Goal: Task Accomplishment & Management: Manage account settings

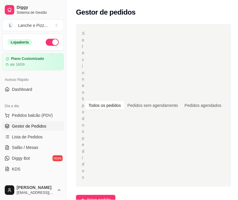
scroll to position [192, 0]
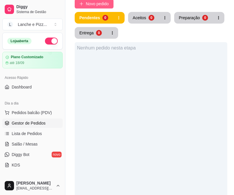
click at [98, 8] on button "Novo pedido" at bounding box center [94, 3] width 39 height 9
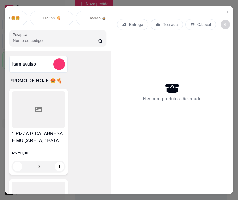
scroll to position [0, 118]
click at [54, 16] on p "PIZZAS 🍕" at bounding box center [51, 18] width 17 height 5
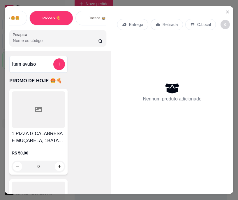
scroll to position [15, 0]
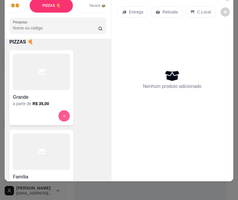
click at [62, 114] on icon "increase-product-quantity" at bounding box center [64, 115] width 4 height 4
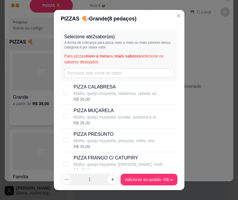
click at [91, 87] on p "PIZZA CALABRESA" at bounding box center [115, 86] width 83 height 7
checkbox input "true"
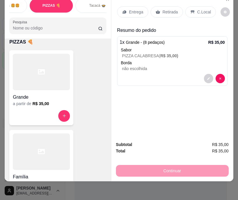
click at [134, 9] on p "Entrega" at bounding box center [136, 12] width 14 height 6
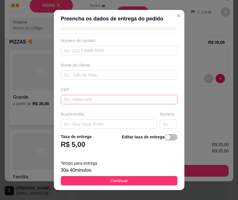
scroll to position [17, 0]
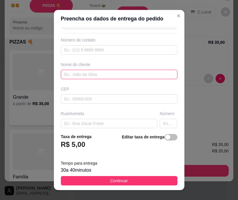
click at [87, 72] on input "text" at bounding box center [119, 74] width 117 height 9
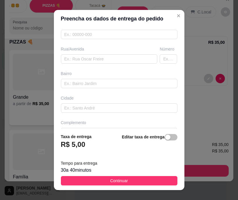
scroll to position [81, 0]
type input "diminildo"
click at [83, 61] on input "text" at bounding box center [109, 58] width 97 height 9
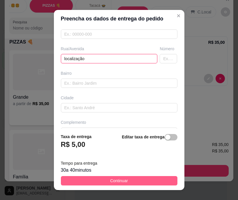
type input "localização"
click at [151, 181] on button "Continuar" at bounding box center [119, 180] width 117 height 9
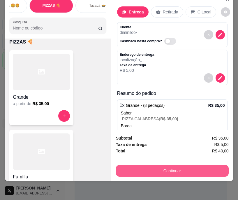
click at [160, 166] on button "Continuar" at bounding box center [172, 171] width 113 height 12
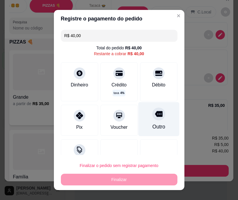
click at [152, 125] on div "Outro" at bounding box center [158, 127] width 13 height 8
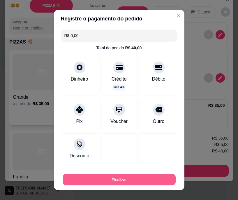
click at [128, 174] on button "Finalizar" at bounding box center [119, 179] width 113 height 11
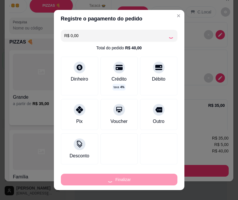
type input "-R$ 40,00"
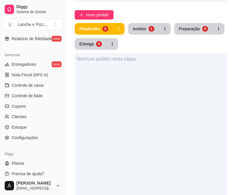
scroll to position [262, 0]
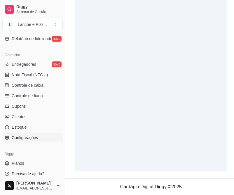
click at [30, 139] on span "Configurações" at bounding box center [25, 138] width 26 height 6
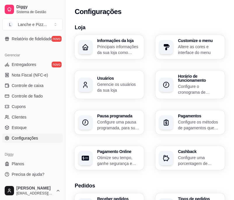
scroll to position [293, 0]
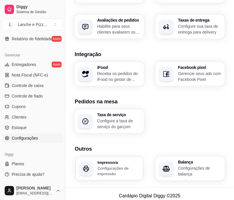
click at [111, 160] on h3 "Impressora" at bounding box center [118, 162] width 42 height 4
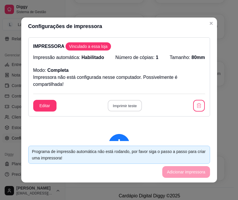
click at [111, 105] on button "Imprimir teste" at bounding box center [125, 105] width 34 height 11
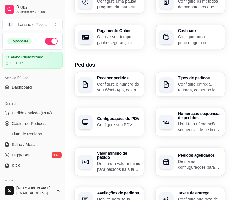
scroll to position [80, 0]
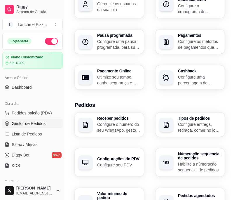
click at [19, 124] on span "Gestor de Pedidos" at bounding box center [29, 123] width 34 height 6
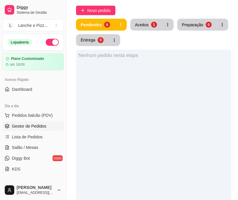
scroll to position [178, 0]
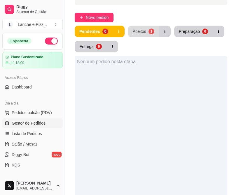
click at [150, 35] on button "Aceitos 1" at bounding box center [143, 32] width 31 height 12
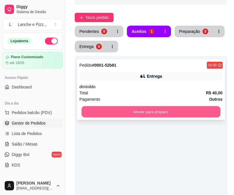
click at [130, 113] on button "Mover para preparo" at bounding box center [150, 111] width 139 height 11
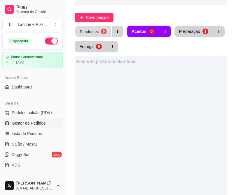
click at [99, 36] on button "Pendentes 0" at bounding box center [93, 31] width 36 height 11
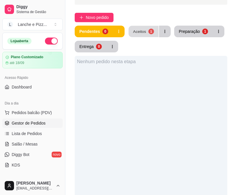
click at [145, 34] on div "Aceitos" at bounding box center [139, 32] width 13 height 6
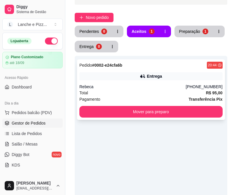
click at [116, 85] on div "Rebeca" at bounding box center [132, 87] width 106 height 6
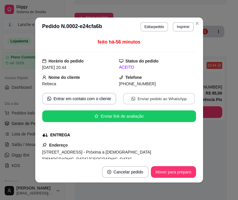
click at [134, 95] on button "Enviar pedido ao WhatsApp" at bounding box center [159, 98] width 72 height 11
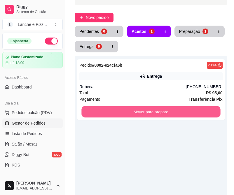
click at [213, 109] on button "Mover para preparo" at bounding box center [150, 111] width 139 height 11
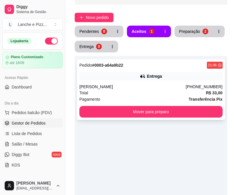
click at [81, 69] on div "Pedido # 0003-a64a9b22 21:06 Entrega [PERSON_NAME] [PHONE_NUMBER] Total R$ 33,0…" at bounding box center [151, 89] width 148 height 61
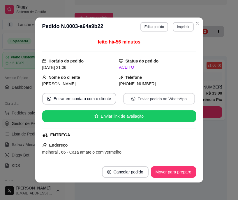
click at [132, 97] on icon "whats-app" at bounding box center [134, 99] width 4 height 4
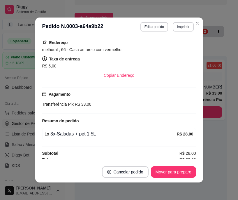
scroll to position [103, 0]
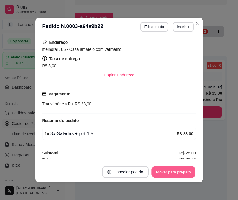
click at [158, 171] on button "Mover para preparo" at bounding box center [174, 171] width 44 height 11
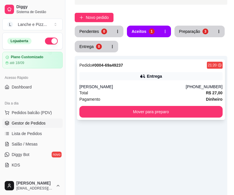
click at [130, 96] on div "Total R$ 27,00" at bounding box center [150, 93] width 143 height 6
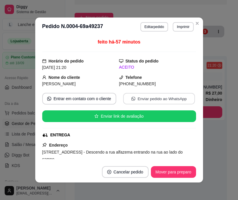
click at [142, 97] on button "Enviar pedido ao WhatsApp" at bounding box center [159, 98] width 72 height 11
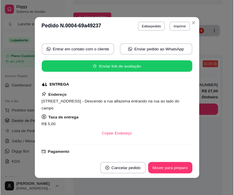
scroll to position [51, 0]
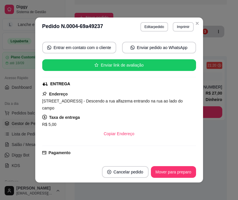
click at [196, 127] on div "feito há -57 minutos Horário do pedido [DATE] 21:20 Status do pedido ACEITO Nom…" at bounding box center [119, 98] width 168 height 125
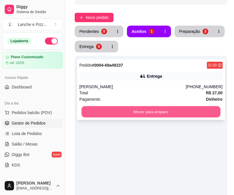
click at [183, 108] on button "Mover para preparo" at bounding box center [150, 111] width 139 height 11
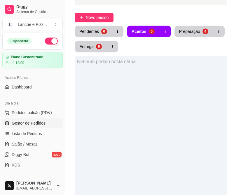
click at [175, 38] on div "Pendentes 0 Aceitos 0 Preparação 4 Entrega 0" at bounding box center [151, 39] width 153 height 27
click at [188, 32] on div "Preparação" at bounding box center [189, 32] width 20 height 6
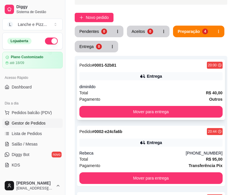
scroll to position [334, 0]
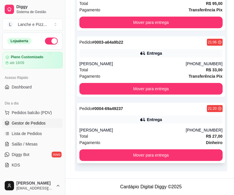
click at [124, 131] on div "[PERSON_NAME]" at bounding box center [132, 130] width 106 height 6
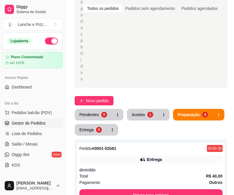
scroll to position [95, 0]
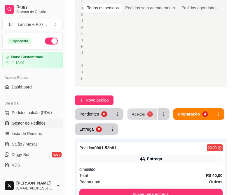
click at [143, 116] on div "Aceitos" at bounding box center [138, 114] width 13 height 6
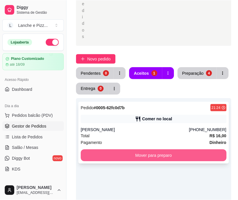
scroll to position [138, 0]
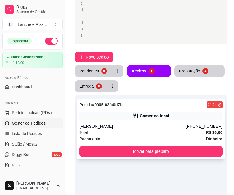
click at [114, 136] on div "Pagamento Dinheiro" at bounding box center [150, 139] width 143 height 6
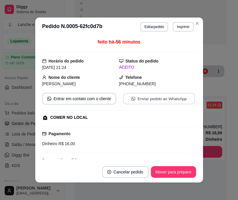
click at [126, 100] on button "Enviar pedido ao WhatsApp" at bounding box center [159, 98] width 72 height 11
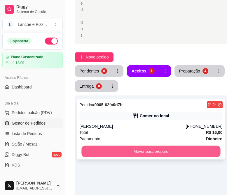
click at [198, 153] on button "Mover para preparo" at bounding box center [150, 151] width 139 height 11
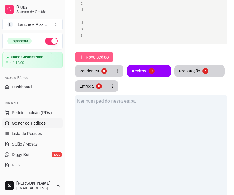
click at [94, 57] on span "Novo pedido" at bounding box center [97, 57] width 23 height 6
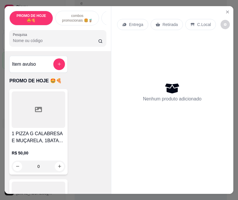
click at [103, 13] on div "Sanduíches 🍔🍔" at bounding box center [123, 18] width 44 height 15
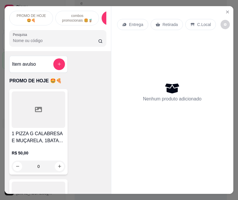
scroll to position [15, 0]
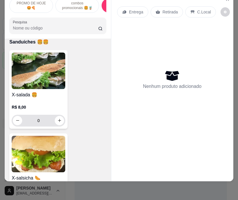
click at [41, 120] on input "0" at bounding box center [38, 121] width 33 height 12
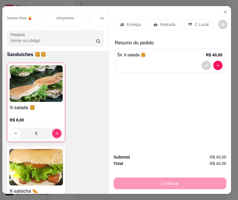
scroll to position [0, 424]
type input "5"
click at [57, 17] on p "refrigerante" at bounding box center [66, 18] width 18 height 5
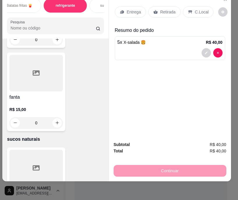
scroll to position [5476, 0]
click at [56, 121] on icon "increase-product-quantity" at bounding box center [57, 122] width 3 height 3
type input "1"
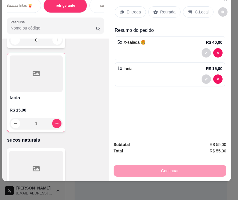
click at [127, 9] on p "Entrega" at bounding box center [134, 12] width 14 height 6
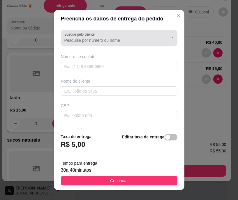
click at [108, 36] on div at bounding box center [119, 38] width 110 height 12
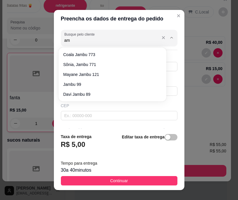
type input "a"
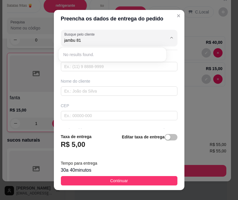
type input "jambu 81"
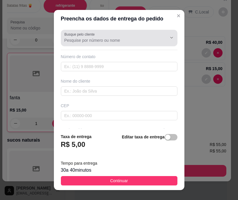
click at [124, 43] on div at bounding box center [119, 38] width 110 height 12
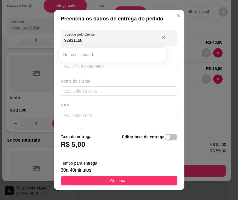
click at [67, 41] on input "92931168" at bounding box center [110, 40] width 93 height 6
type input "931168"
click at [129, 71] on input "text" at bounding box center [119, 66] width 117 height 9
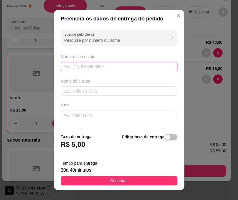
click at [129, 71] on input "text" at bounding box center [119, 66] width 117 height 9
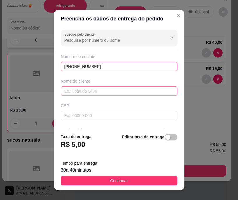
type input "[PHONE_NUMBER]"
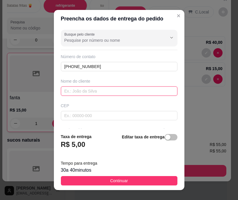
click at [106, 90] on input "text" at bounding box center [119, 90] width 117 height 9
click at [100, 91] on input "text" at bounding box center [119, 90] width 117 height 9
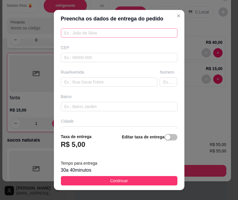
scroll to position [58, 0]
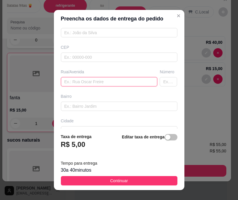
click at [106, 86] on input "text" at bounding box center [109, 81] width 97 height 9
type input "m"
type input "jambu"
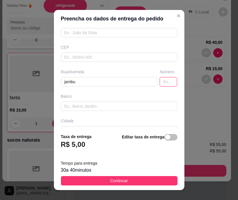
click at [160, 84] on input "text" at bounding box center [168, 81] width 17 height 9
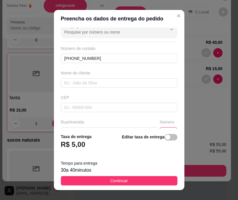
scroll to position [8, 0]
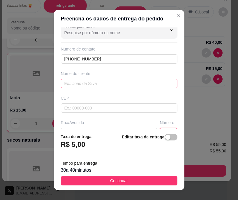
type input "81"
click at [129, 87] on input "text" at bounding box center [119, 83] width 117 height 9
click at [73, 81] on input "text" at bounding box center [119, 83] width 117 height 9
click at [101, 85] on input "text" at bounding box center [119, 83] width 117 height 9
type input "jannete"
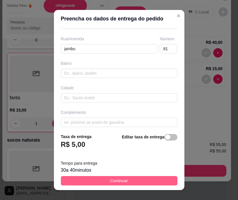
scroll to position [92, 0]
click at [102, 180] on button "Continuar" at bounding box center [119, 180] width 117 height 9
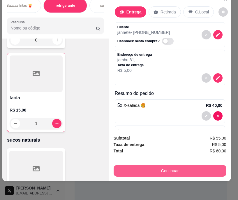
click at [130, 168] on button "Continuar" at bounding box center [170, 171] width 113 height 12
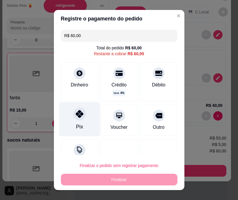
click at [83, 127] on div "Pix" at bounding box center [79, 119] width 41 height 34
type input "R$ 0,00"
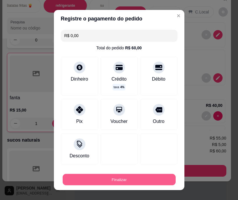
click at [104, 181] on button "Finalizar" at bounding box center [119, 179] width 113 height 11
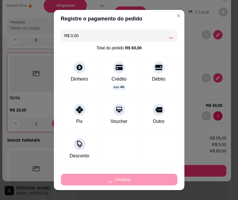
type input "0"
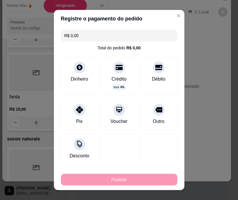
type input "-R$ 60,00"
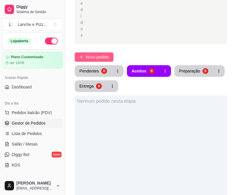
click at [88, 56] on span "Novo pedido" at bounding box center [97, 57] width 23 height 6
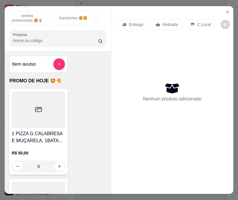
scroll to position [0, 50]
click at [90, 18] on div "Sanduíches 🍔🍔" at bounding box center [73, 18] width 44 height 15
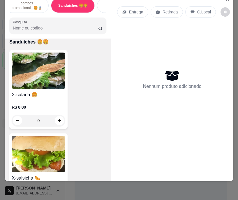
click at [44, 124] on input "0" at bounding box center [38, 121] width 33 height 12
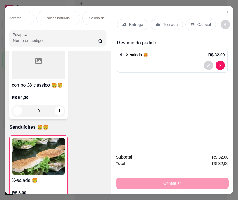
scroll to position [0, 462]
type input "4"
click at [32, 22] on div "refrigerante" at bounding box center [30, 18] width 44 height 15
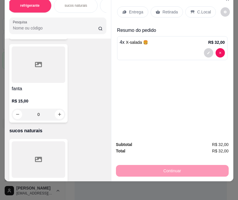
scroll to position [5484, 0]
click at [59, 112] on icon "increase-product-quantity" at bounding box center [59, 114] width 4 height 4
type input "1"
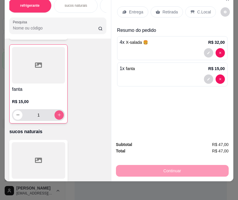
scroll to position [5484, 0]
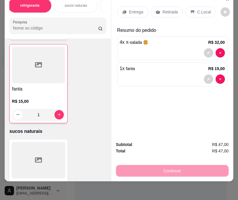
click at [138, 9] on p "Entrega" at bounding box center [136, 12] width 14 height 6
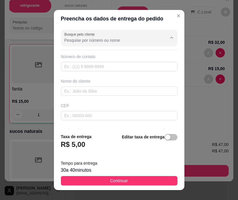
click at [112, 40] on input "Busque pelo cliente" at bounding box center [110, 40] width 93 height 6
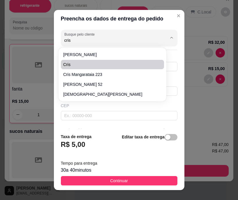
click at [94, 65] on span "Cris" at bounding box center [109, 65] width 93 height 6
type input "Cris"
type input "92986071808"
type input "Cris"
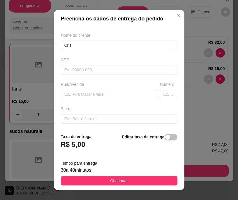
scroll to position [0, 0]
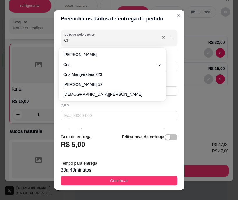
type input "C"
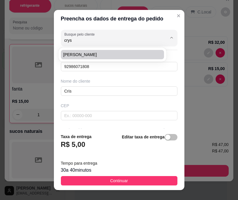
click at [96, 56] on span "[PERSON_NAME]" at bounding box center [109, 55] width 93 height 6
type input "[PERSON_NAME]"
type input "92982266543"
type input "[PERSON_NAME]"
type input "mangarataia"
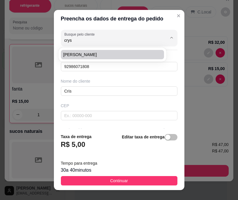
type input "183"
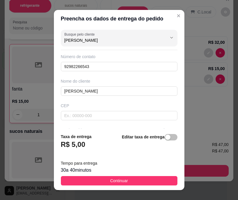
type input "[PERSON_NAME]"
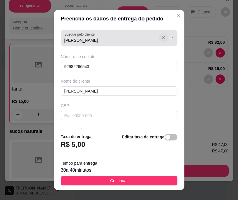
click at [161, 37] on icon "Show suggestions" at bounding box center [163, 37] width 5 height 5
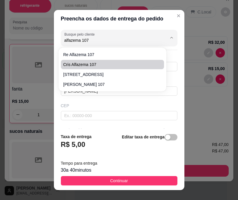
click at [99, 68] on li "cris alfazema 107" at bounding box center [112, 64] width 103 height 9
type input "cris alfazema 107"
type input "92994704241"
type input "cris alfazema 107"
type input "alfazema"
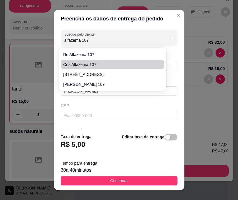
type input "107"
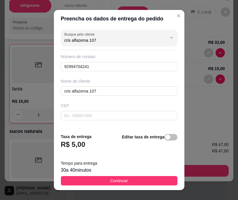
scroll to position [95, 0]
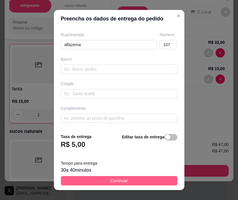
type input "cris alfazema 107"
click at [96, 183] on button "Continuar" at bounding box center [119, 180] width 117 height 9
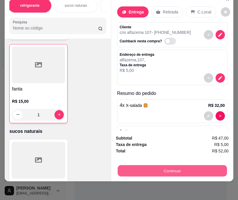
click at [136, 167] on button "Continuar" at bounding box center [172, 170] width 109 height 11
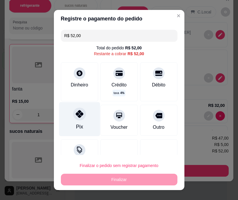
click at [76, 125] on div "Pix" at bounding box center [79, 127] width 7 height 8
type input "R$ 0,00"
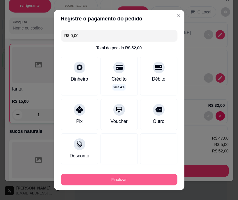
click at [102, 180] on button "Finalizar" at bounding box center [119, 180] width 117 height 12
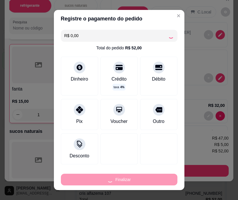
type input "0"
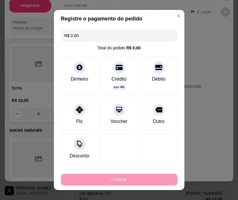
type input "-R$ 52,00"
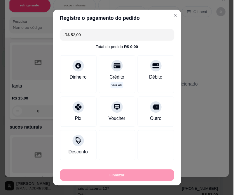
scroll to position [5483, 0]
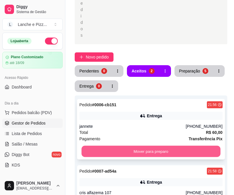
click at [128, 154] on button "Mover para preparo" at bounding box center [150, 151] width 139 height 11
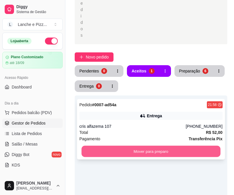
click at [129, 150] on button "Mover para preparo" at bounding box center [150, 151] width 139 height 11
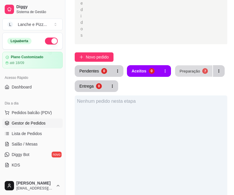
click at [193, 73] on div "Preparação" at bounding box center [189, 71] width 20 height 6
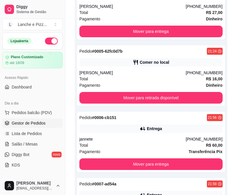
scroll to position [533, 0]
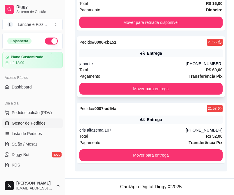
click at [139, 61] on div "Pedido # 0006-cb151 21:56 Entrega jannete [PHONE_NUMBER] Total R$ 60,00 Pagamen…" at bounding box center [151, 66] width 148 height 61
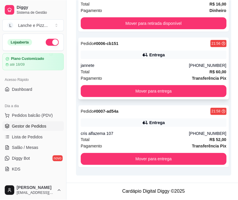
scroll to position [529, 0]
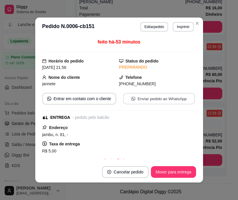
click at [145, 96] on button "Enviar pedido ao WhatsApp" at bounding box center [159, 98] width 72 height 11
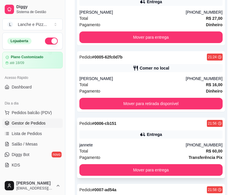
scroll to position [533, 0]
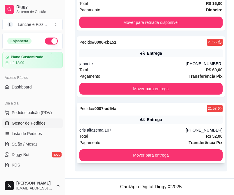
click at [155, 125] on div "Pedido # 0007-ad54a 21:58 Entrega cris alfazema [PHONE_NUMBER] Total R$ 52,00 P…" at bounding box center [151, 133] width 148 height 61
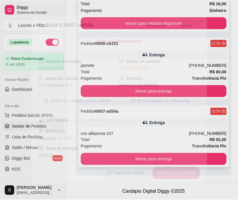
scroll to position [529, 0]
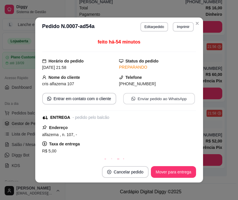
click at [157, 97] on button "Enviar pedido ao WhatsApp" at bounding box center [159, 98] width 72 height 11
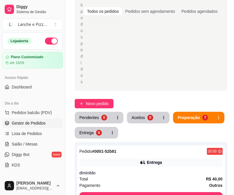
scroll to position [93, 0]
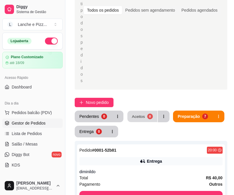
click at [141, 118] on div "Aceitos" at bounding box center [138, 117] width 13 height 6
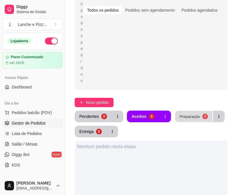
click at [190, 116] on div "Preparação" at bounding box center [189, 117] width 20 height 6
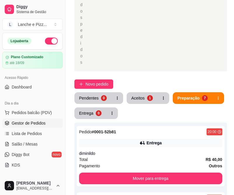
scroll to position [118, 0]
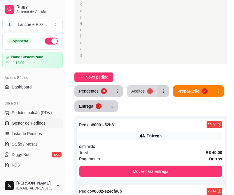
click at [152, 95] on button "Aceitos 1" at bounding box center [142, 91] width 31 height 12
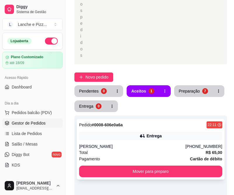
click at [150, 153] on div "Total R$ 65,00" at bounding box center [150, 153] width 143 height 6
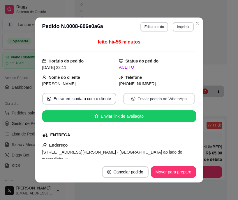
click at [147, 101] on button "Enviar pedido ao WhatsApp" at bounding box center [159, 98] width 72 height 11
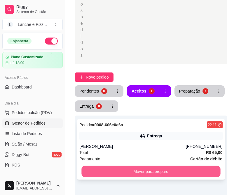
click at [188, 172] on button "Mover para preparo" at bounding box center [150, 171] width 139 height 11
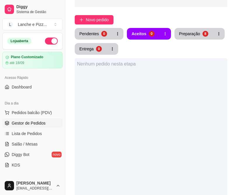
scroll to position [175, 0]
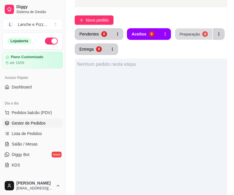
click at [185, 36] on div "Preparação" at bounding box center [189, 34] width 20 height 6
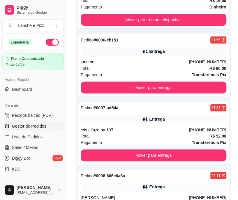
scroll to position [526, 0]
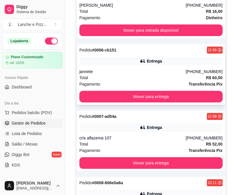
click at [143, 69] on div "jannete" at bounding box center [132, 72] width 106 height 6
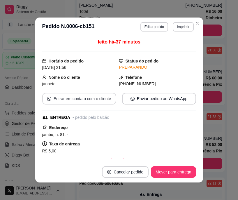
click at [106, 103] on button "Entrar em contato com o cliente" at bounding box center [79, 99] width 74 height 12
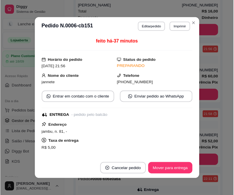
scroll to position [519, 0]
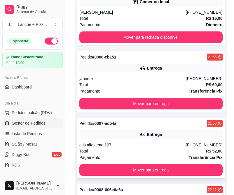
click at [103, 149] on div "Total R$ 52,00" at bounding box center [150, 151] width 143 height 6
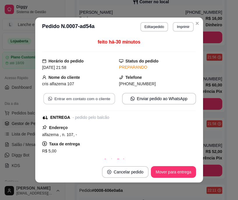
click at [71, 102] on button "Entrar em contato com o cliente" at bounding box center [79, 98] width 72 height 11
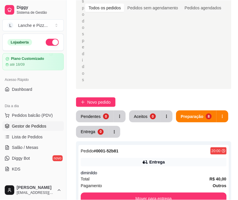
scroll to position [96, 0]
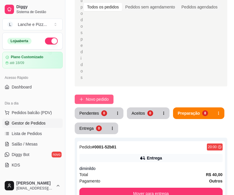
click at [100, 102] on span "Novo pedido" at bounding box center [97, 99] width 23 height 6
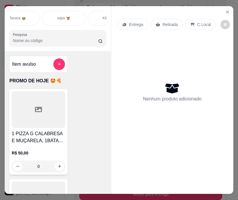
scroll to position [0, 198]
click at [20, 22] on div "Tacacá 🍲" at bounding box center [18, 18] width 44 height 15
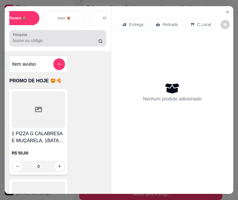
scroll to position [15, 0]
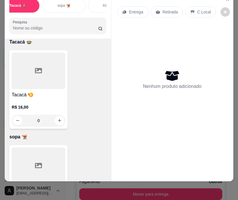
click at [54, 7] on div "sopa 🫕" at bounding box center [64, 5] width 44 height 15
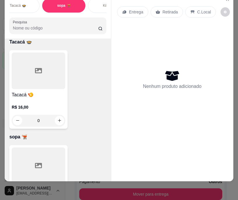
scroll to position [2184, 0]
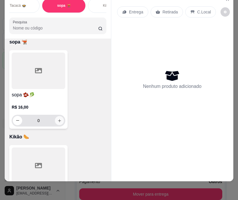
click at [58, 118] on icon "increase-product-quantity" at bounding box center [59, 120] width 4 height 4
type input "1"
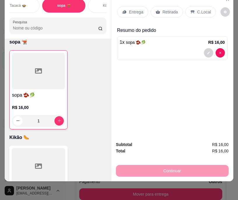
scroll to position [1, 0]
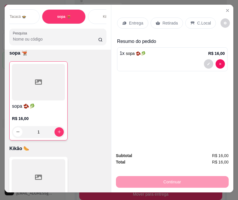
click at [96, 16] on div "Kikão 🌭" at bounding box center [110, 16] width 44 height 15
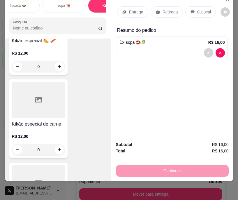
scroll to position [2455, 0]
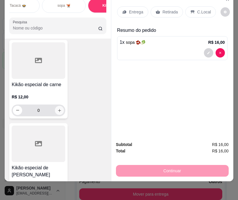
click at [57, 111] on icon "increase-product-quantity" at bounding box center [59, 110] width 4 height 4
type input "1"
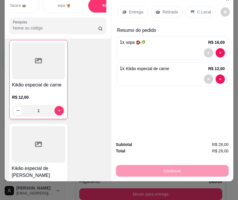
click at [129, 9] on p "Entrega" at bounding box center [136, 12] width 14 height 6
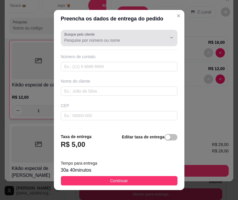
click at [87, 45] on div "Busque pelo cliente" at bounding box center [119, 38] width 117 height 16
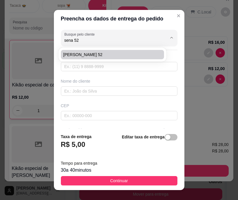
click at [85, 52] on span "[PERSON_NAME] 52" at bounding box center [109, 55] width 93 height 6
type input "[PERSON_NAME] 52"
type input "9286071808"
type input "[PERSON_NAME] 52"
type input "sena"
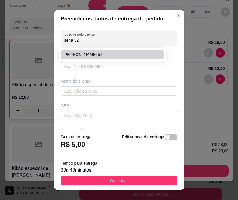
type input "52"
type input "[PERSON_NAME]"
type input "manaus"
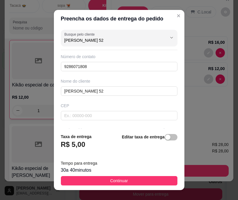
type input "[PERSON_NAME] 52"
click at [93, 174] on footer "Taxa de entrega R$ 5,00 Editar taxa de entrega Tempo para entrega 30 a 40 minut…" at bounding box center [119, 159] width 131 height 61
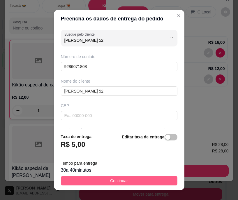
click at [89, 182] on button "Continuar" at bounding box center [119, 180] width 117 height 9
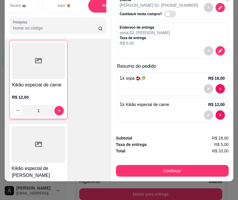
scroll to position [0, 0]
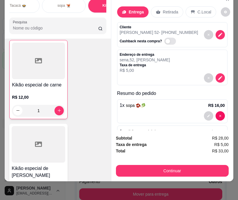
click at [160, 61] on div "Endereço de entrega sena , 52 , [PERSON_NAME] Taxa de entrega R$ 5,00" at bounding box center [172, 62] width 105 height 21
click at [218, 75] on icon "decrease-product-quantity" at bounding box center [220, 77] width 5 height 5
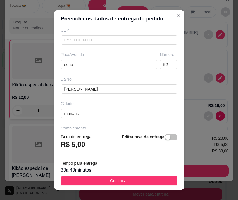
scroll to position [95, 0]
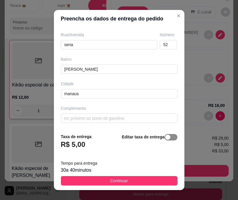
click at [167, 140] on span "button" at bounding box center [171, 137] width 13 height 6
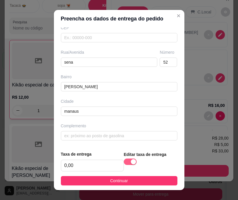
scroll to position [78, 0]
click at [67, 167] on input "0,00" at bounding box center [92, 165] width 62 height 11
click at [65, 168] on input "0,00" at bounding box center [92, 165] width 62 height 11
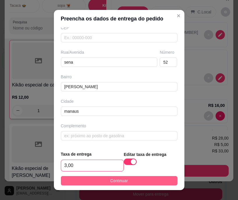
type input "3,00"
click at [71, 179] on button "Continuar" at bounding box center [119, 180] width 117 height 9
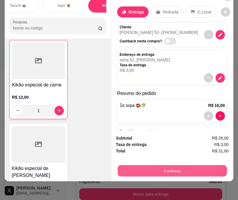
click at [146, 168] on button "Continuar" at bounding box center [172, 170] width 109 height 11
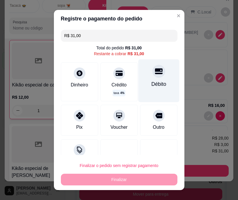
click at [151, 88] on div "Débito" at bounding box center [158, 84] width 15 height 8
type input "R$ 0,00"
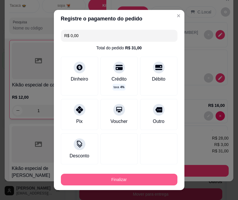
click at [101, 179] on button "Finalizar" at bounding box center [119, 180] width 117 height 12
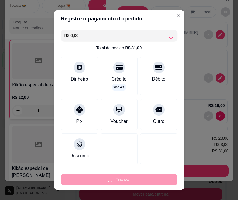
type input "0"
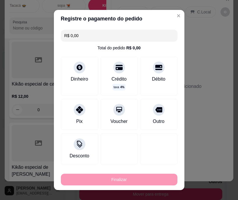
type input "-R$ 31,00"
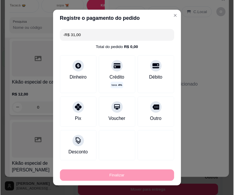
scroll to position [2455, 0]
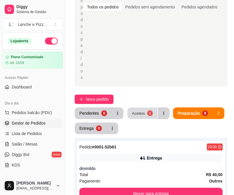
click at [135, 113] on div "Aceitos" at bounding box center [138, 114] width 13 height 6
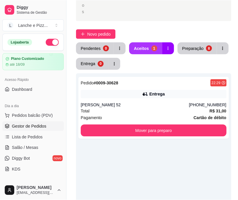
scroll to position [190, 0]
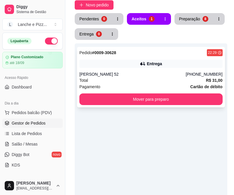
click at [104, 75] on div "[PERSON_NAME] 52" at bounding box center [132, 74] width 106 height 6
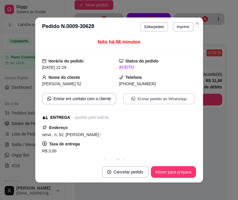
click at [132, 100] on icon "whats-app" at bounding box center [134, 99] width 4 height 4
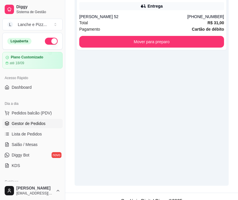
scroll to position [181, 0]
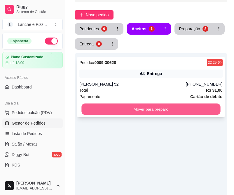
click at [178, 110] on button "Mover para preparo" at bounding box center [150, 109] width 139 height 11
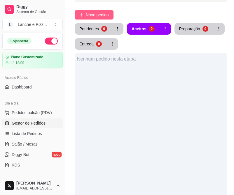
click at [97, 15] on span "Novo pedido" at bounding box center [97, 15] width 23 height 6
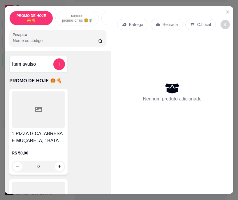
click at [75, 21] on div "combos promocionais 🍔🧋" at bounding box center [77, 18] width 44 height 15
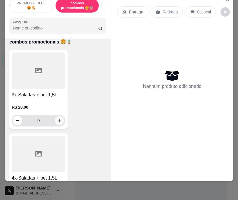
click at [58, 121] on icon "increase-product-quantity" at bounding box center [59, 120] width 3 height 3
type input "1"
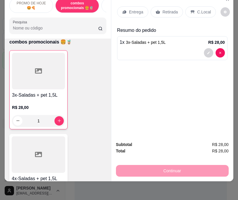
click at [126, 6] on div "Entrega" at bounding box center [132, 11] width 31 height 11
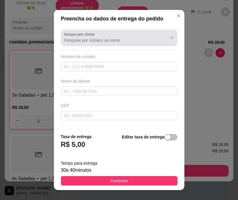
click at [90, 44] on div "Busque pelo cliente" at bounding box center [119, 38] width 117 height 16
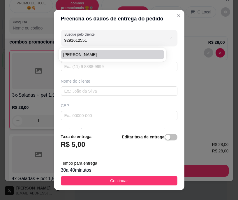
click at [92, 54] on span "[PERSON_NAME]" at bounding box center [109, 55] width 93 height 6
type input "[PERSON_NAME]"
type input "9291612551"
type input "[PERSON_NAME]"
type input "prararara"
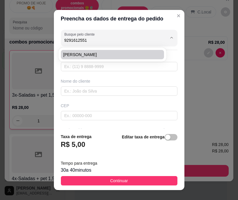
type input "16"
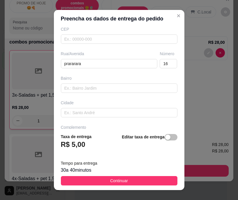
scroll to position [95, 0]
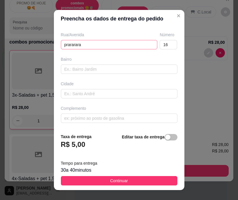
type input "[PERSON_NAME]"
click at [67, 45] on input "prararara" at bounding box center [109, 44] width 97 height 9
click at [68, 45] on input "prararara" at bounding box center [109, 44] width 97 height 9
click at [69, 47] on input "pirarara" at bounding box center [109, 44] width 97 height 9
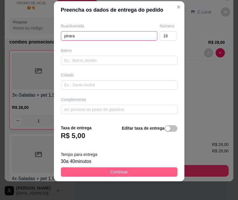
type input "pirara"
click at [119, 170] on span "Continuar" at bounding box center [119, 172] width 18 height 6
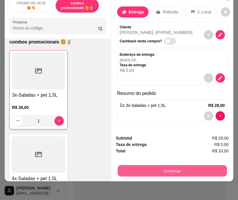
click at [132, 167] on button "Continuar" at bounding box center [172, 170] width 109 height 11
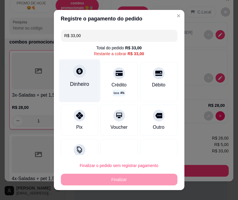
click at [81, 91] on div "Dinheiro" at bounding box center [79, 80] width 41 height 43
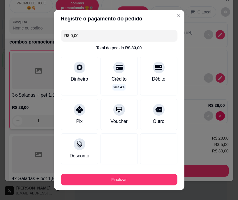
type input "R$ 0,00"
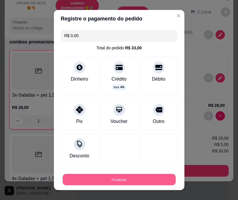
click at [122, 180] on button "Finalizar" at bounding box center [119, 179] width 113 height 11
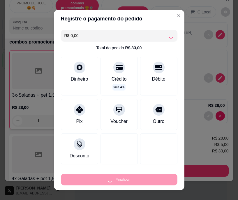
type input "0"
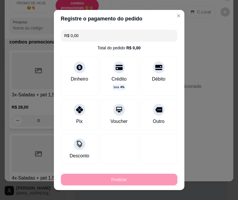
type input "-R$ 33,00"
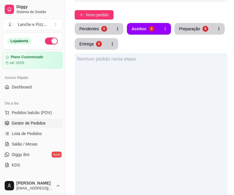
click at [104, 31] on div "Pendentes 0 Aceitos 0 Preparação 9 Entrega 0" at bounding box center [151, 36] width 153 height 27
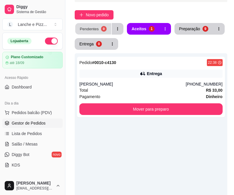
click at [104, 31] on div "0" at bounding box center [104, 29] width 6 height 6
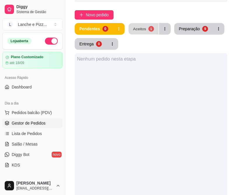
click at [150, 30] on div "1" at bounding box center [151, 29] width 6 height 6
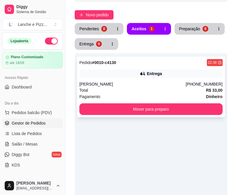
click at [123, 91] on div "Total R$ 33,00" at bounding box center [150, 90] width 143 height 6
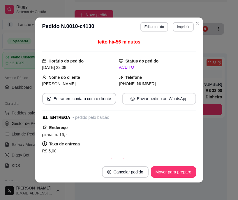
click at [137, 98] on button "Enviar pedido ao WhatsApp" at bounding box center [159, 99] width 74 height 12
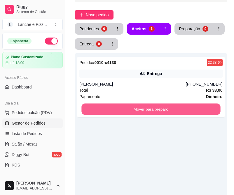
click at [218, 111] on div "Mover para preparo" at bounding box center [150, 110] width 143 height 12
click at [193, 110] on button "Mover para preparo" at bounding box center [150, 109] width 139 height 11
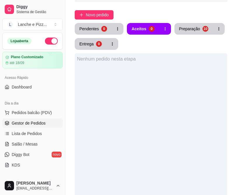
click at [179, 130] on div "Nenhum pedido nesta etapa" at bounding box center [151, 150] width 153 height 195
click at [98, 15] on span "Novo pedido" at bounding box center [97, 15] width 23 height 6
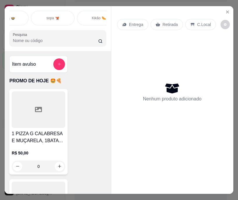
scroll to position [0, 209]
click at [61, 18] on div "sopa 🫕" at bounding box center [53, 18] width 44 height 15
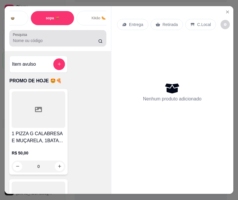
scroll to position [15, 0]
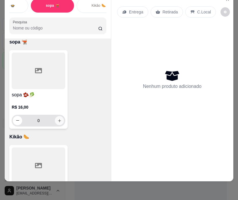
click at [58, 121] on icon "increase-product-quantity" at bounding box center [59, 120] width 3 height 3
type input "1"
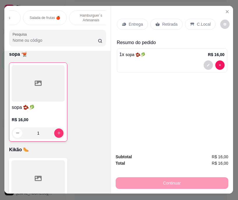
scroll to position [0, 559]
click at [31, 17] on p "Salada de frutas 🍎" at bounding box center [25, 17] width 31 height 5
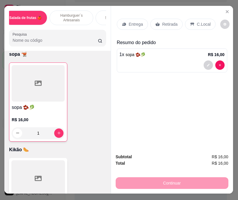
scroll to position [15, 0]
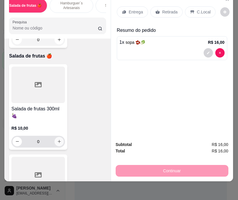
click at [57, 137] on button "increase-product-quantity" at bounding box center [59, 141] width 9 height 9
type input "1"
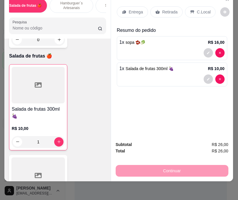
click at [166, 6] on div "Retirada" at bounding box center [166, 11] width 32 height 11
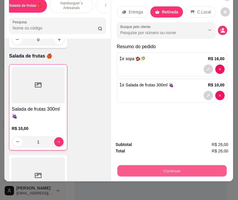
click at [151, 165] on button "Continuar" at bounding box center [171, 170] width 109 height 11
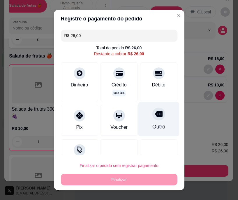
click at [155, 120] on div "Outro" at bounding box center [158, 119] width 41 height 34
type input "R$ 0,00"
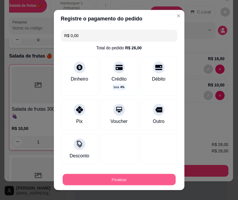
click at [132, 181] on button "Finalizar" at bounding box center [119, 179] width 113 height 11
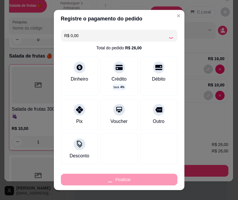
type input "0"
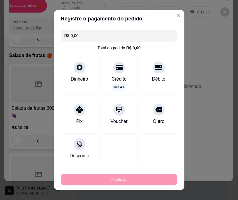
type input "-R$ 26,00"
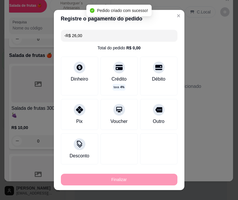
scroll to position [6083, 0]
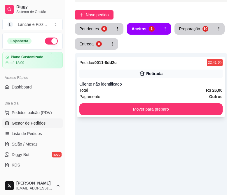
click at [93, 95] on span "Pagamento" at bounding box center [89, 97] width 21 height 6
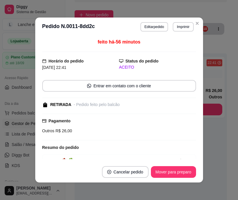
click at [199, 143] on div "feito há -56 minutos Horário do pedido [DATE] 22:41 Status do pedido ACEITO Ent…" at bounding box center [119, 98] width 168 height 125
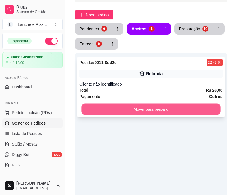
click at [156, 108] on button "Mover para preparo" at bounding box center [150, 109] width 139 height 11
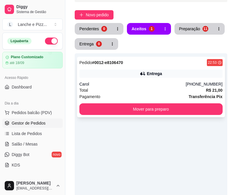
click at [109, 80] on div "Pedido # 0012-e8106470 22:53 Entrega Carol [PHONE_NUMBER] Total R$ 21,00 Pagame…" at bounding box center [151, 87] width 148 height 61
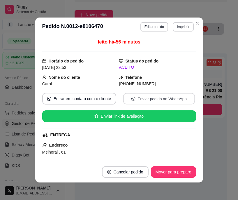
click at [130, 99] on button "Enviar pedido ao WhatsApp" at bounding box center [159, 98] width 72 height 11
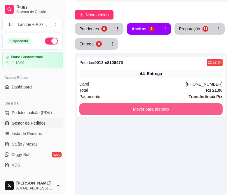
click at [207, 106] on button "Mover para preparo" at bounding box center [150, 110] width 143 height 12
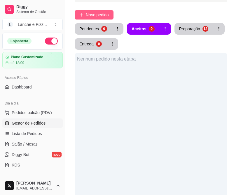
click at [93, 12] on span "Novo pedido" at bounding box center [97, 15] width 23 height 6
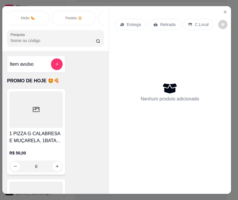
scroll to position [0, 277]
click at [58, 16] on div "Pastéis 🫓" at bounding box center [74, 18] width 44 height 15
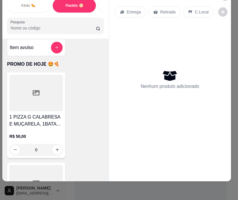
scroll to position [0, 0]
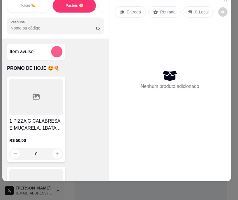
click at [55, 53] on icon "add-separate-item" at bounding box center [57, 51] width 4 height 4
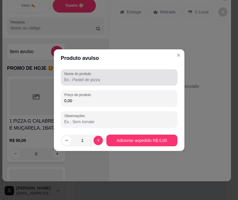
click at [78, 85] on div "Nome do produto" at bounding box center [119, 77] width 117 height 16
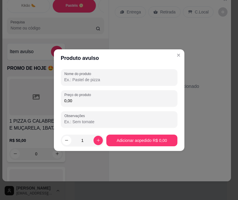
type input "1"
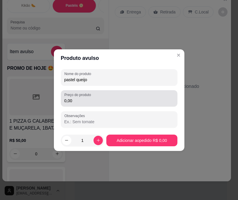
type input "pastel queijo"
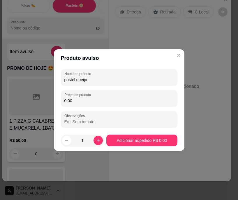
click at [66, 100] on input "0,00" at bounding box center [119, 101] width 110 height 6
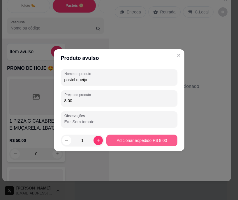
type input "8,00"
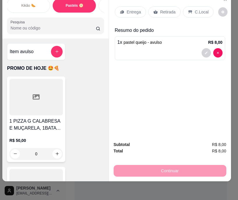
click at [128, 9] on p "Entrega" at bounding box center [134, 12] width 14 height 6
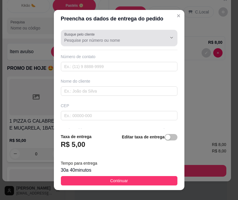
click at [91, 41] on input "Busque pelo cliente" at bounding box center [110, 40] width 93 height 6
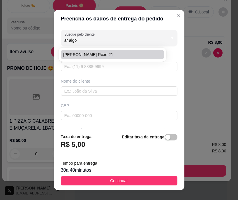
click at [110, 57] on span "[PERSON_NAME] roxo 21" at bounding box center [109, 55] width 93 height 6
type input "[PERSON_NAME] roxo 21"
type input "9291518203"
type input "[PERSON_NAME] roxo 21"
type input "algodao roxo 21"
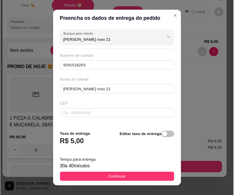
scroll to position [95, 0]
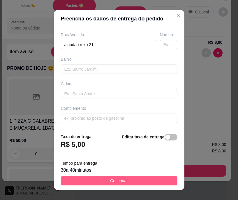
type input "[PERSON_NAME] roxo 21"
click at [94, 183] on button "Continuar" at bounding box center [119, 180] width 117 height 9
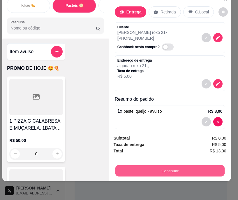
click at [172, 167] on button "Continuar" at bounding box center [169, 170] width 109 height 11
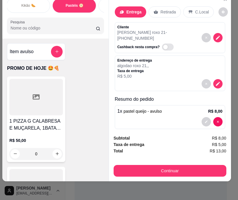
click at [174, 41] on div "Cashback nesta compra?" at bounding box center [160, 45] width 84 height 9
click at [216, 35] on icon "decrease-product-quantity" at bounding box center [218, 37] width 5 height 5
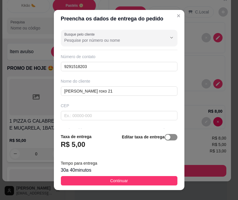
click at [165, 138] on button "button" at bounding box center [171, 137] width 13 height 6
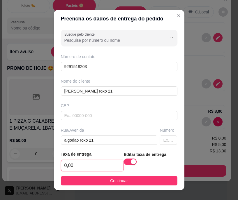
click at [66, 164] on input "0,00" at bounding box center [92, 165] width 62 height 11
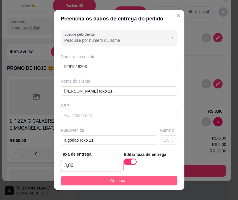
type input "3,00"
click at [97, 177] on button "Continuar" at bounding box center [119, 180] width 117 height 9
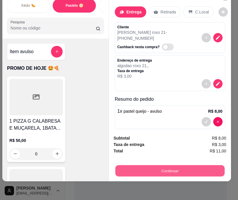
click at [156, 165] on button "Continuar" at bounding box center [169, 170] width 109 height 11
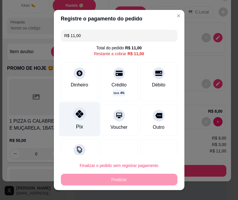
click at [83, 122] on div "Pix" at bounding box center [79, 119] width 41 height 34
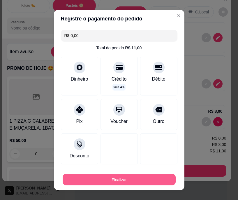
click at [99, 174] on button "Finalizar" at bounding box center [119, 179] width 113 height 11
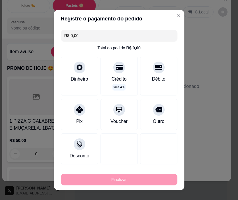
type input "-R$ 11,00"
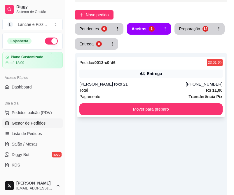
click at [144, 88] on div "Total R$ 11,00" at bounding box center [150, 90] width 143 height 6
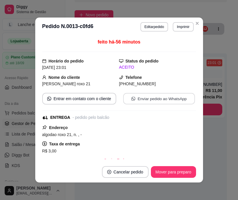
click at [145, 95] on button "Enviar pedido ao WhatsApp" at bounding box center [159, 98] width 72 height 11
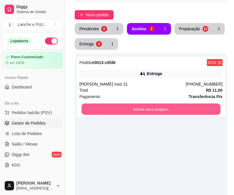
click at [216, 106] on button "Mover para preparo" at bounding box center [150, 109] width 139 height 11
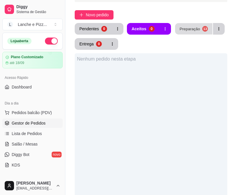
click at [188, 34] on button "Preparação 13" at bounding box center [193, 28] width 37 height 11
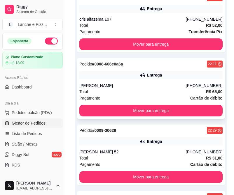
scroll to position [645, 0]
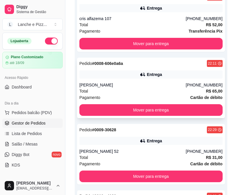
click at [97, 150] on div "[PERSON_NAME] 52" at bounding box center [132, 152] width 106 height 6
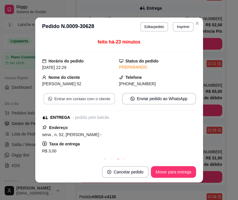
click at [85, 98] on button "Entrar em contato com o cliente" at bounding box center [79, 98] width 72 height 11
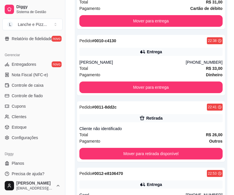
scroll to position [779, 0]
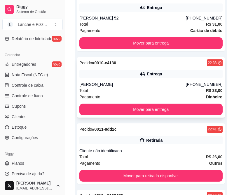
click at [115, 84] on div "[PERSON_NAME]" at bounding box center [132, 85] width 106 height 6
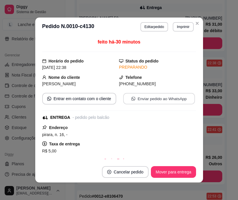
click at [152, 99] on button "Enviar pedido ao WhatsApp" at bounding box center [159, 98] width 72 height 11
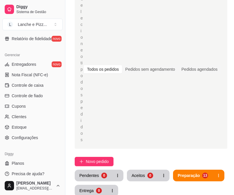
scroll to position [33, 0]
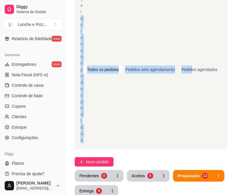
drag, startPoint x: 80, startPoint y: 18, endPoint x: 192, endPoint y: 96, distance: 136.6
click at [192, 96] on div "Selecione o tipo dos pedidos Todos os pedidos Pedidos sem agendamento Pedidos a…" at bounding box center [151, 69] width 153 height 159
click at [143, 84] on div "Selecione o tipo dos pedidos Todos os pedidos Pedidos sem agendamento Pedidos a…" at bounding box center [150, 70] width 141 height 148
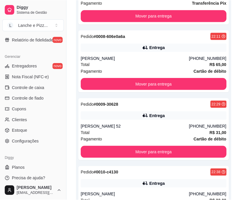
scroll to position [674, 0]
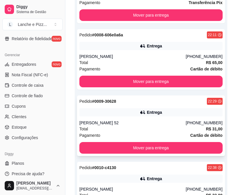
click at [134, 118] on div "Pedido # 0009-30628 22:29 Entrega cris ferreira sena [PHONE_NUMBER] Total R$ 31…" at bounding box center [151, 126] width 148 height 61
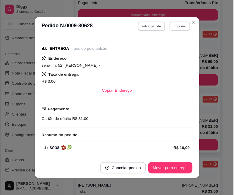
scroll to position [107, 0]
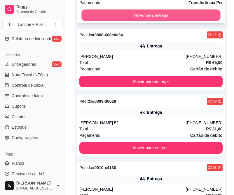
click at [140, 14] on button "Mover para entrega" at bounding box center [150, 15] width 139 height 11
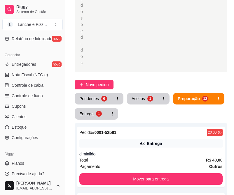
scroll to position [111, 0]
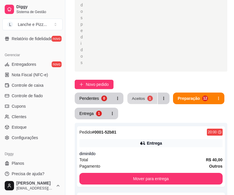
click at [141, 101] on div "Aceitos" at bounding box center [138, 99] width 13 height 6
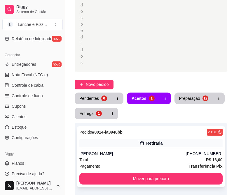
click at [119, 153] on div "[PERSON_NAME]" at bounding box center [132, 154] width 106 height 6
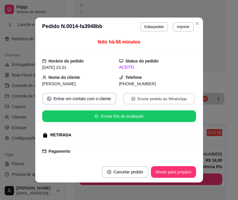
click at [130, 96] on button "Enviar pedido ao WhatsApp" at bounding box center [159, 98] width 72 height 11
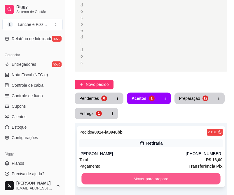
click at [171, 176] on button "Mover para preparo" at bounding box center [150, 179] width 139 height 11
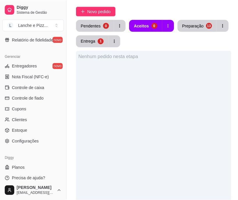
scroll to position [174, 0]
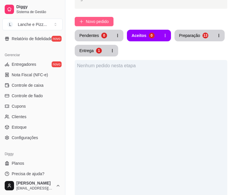
click at [99, 22] on span "Novo pedido" at bounding box center [97, 21] width 23 height 6
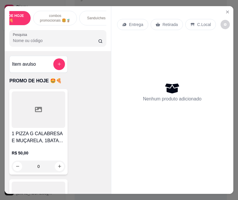
scroll to position [0, 43]
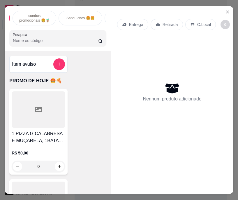
click at [84, 19] on div "Sanduíches 🍔🍔" at bounding box center [81, 18] width 44 height 15
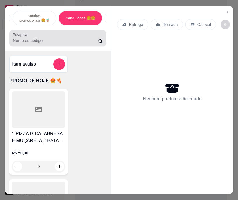
scroll to position [15, 0]
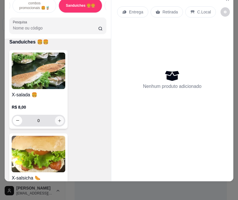
click at [59, 121] on icon "increase-product-quantity" at bounding box center [59, 120] width 4 height 4
type input "1"
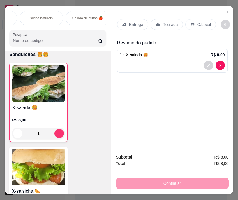
scroll to position [0, 499]
click at [45, 19] on div "sucos naturais" at bounding box center [39, 18] width 44 height 15
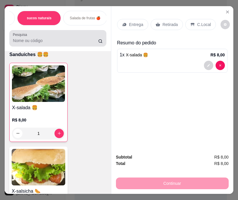
scroll to position [15, 0]
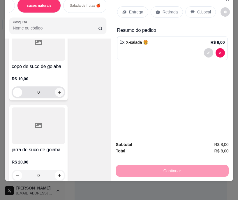
click at [56, 87] on button "increase-product-quantity" at bounding box center [59, 91] width 9 height 9
type input "1"
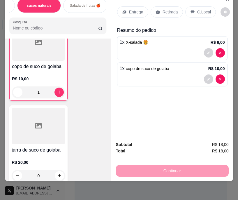
click at [159, 8] on div "Retirada" at bounding box center [167, 11] width 32 height 11
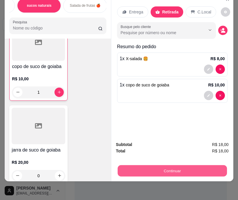
click at [148, 166] on button "Continuar" at bounding box center [172, 170] width 109 height 11
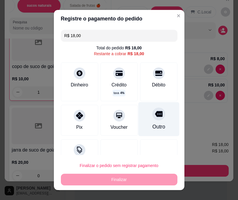
click at [141, 119] on div "Outro" at bounding box center [158, 119] width 41 height 34
type input "R$ 0,00"
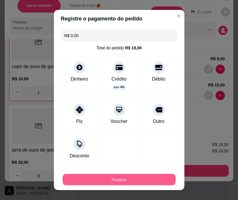
click at [120, 182] on button "Finalizar" at bounding box center [119, 179] width 113 height 11
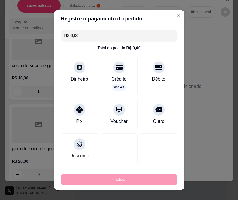
type input "0"
type input "-R$ 18,00"
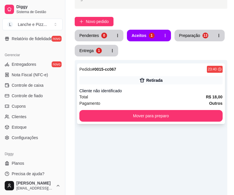
click at [97, 99] on div "Total R$ 18,00" at bounding box center [150, 97] width 143 height 6
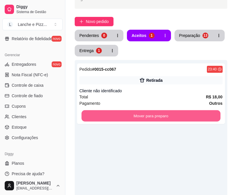
click at [206, 119] on button "Mover para preparo" at bounding box center [150, 116] width 139 height 11
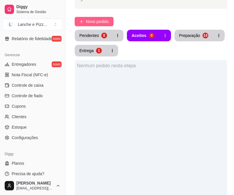
click at [99, 25] on button "Novo pedido" at bounding box center [94, 21] width 39 height 9
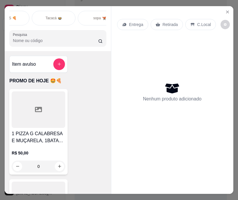
scroll to position [0, 162]
click at [85, 22] on div "sopa 🫕" at bounding box center [100, 18] width 44 height 15
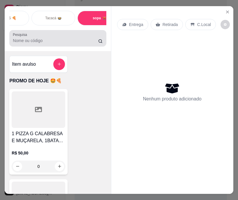
scroll to position [15, 0]
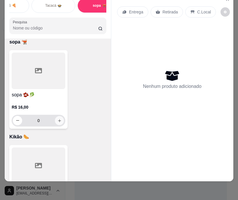
click at [58, 118] on button "increase-product-quantity" at bounding box center [59, 120] width 9 height 9
type input "1"
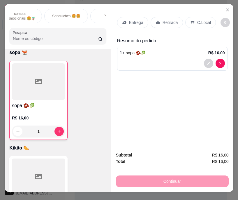
scroll to position [0, 55]
click at [66, 15] on p "Sanduíches 🍔🍔" at bounding box center [69, 16] width 28 height 5
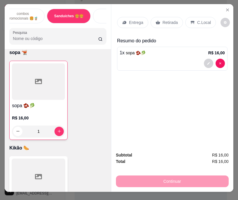
scroll to position [15, 0]
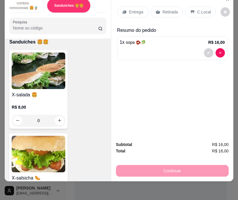
click at [40, 122] on input "0" at bounding box center [38, 121] width 33 height 12
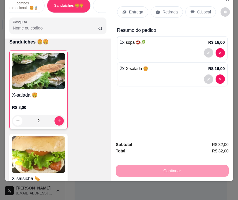
type input "2"
click at [132, 9] on p "Entrega" at bounding box center [136, 12] width 14 height 6
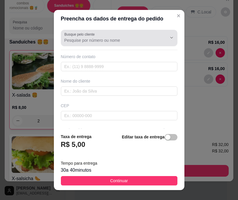
click at [89, 44] on div "Busque pelo cliente" at bounding box center [119, 38] width 117 height 16
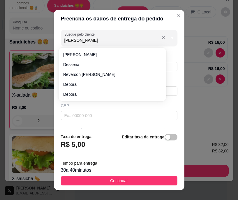
type input "[PERSON_NAME]"
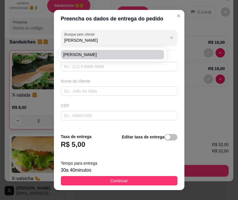
click at [78, 56] on span "[PERSON_NAME]" at bounding box center [109, 55] width 93 height 6
type input "9292183627"
type input "[PERSON_NAME]"
type input "algodão roxo"
type input "59"
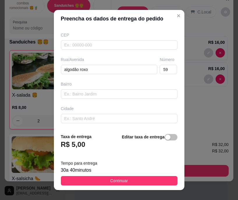
scroll to position [95, 0]
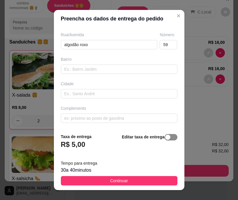
type input "[PERSON_NAME]"
click at [165, 138] on button "button" at bounding box center [171, 137] width 13 height 6
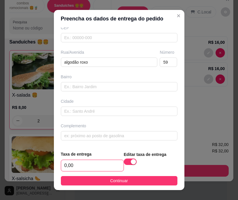
click at [66, 167] on input "0,00" at bounding box center [92, 165] width 62 height 11
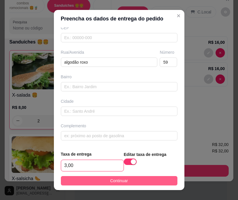
type input "3,00"
click at [74, 181] on button "Continuar" at bounding box center [119, 180] width 117 height 9
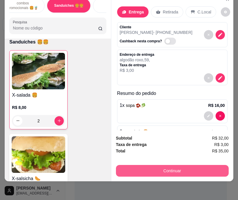
click at [140, 165] on button "Continuar" at bounding box center [172, 171] width 113 height 12
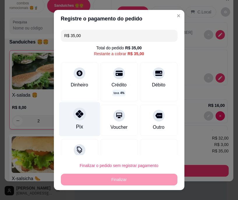
click at [76, 113] on icon at bounding box center [80, 114] width 8 height 8
type input "R$ 0,00"
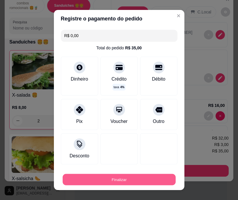
click at [97, 176] on button "Finalizar" at bounding box center [119, 179] width 113 height 11
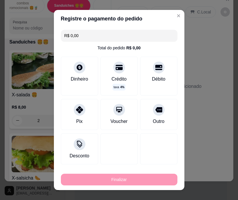
type input "0"
type input "-R$ 35,00"
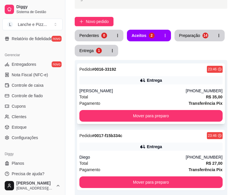
click at [122, 91] on div "[PERSON_NAME]" at bounding box center [132, 91] width 106 height 6
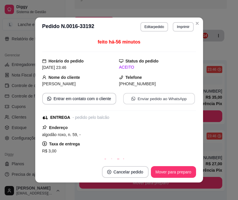
click at [162, 99] on button "Enviar pedido ao WhatsApp" at bounding box center [159, 98] width 72 height 11
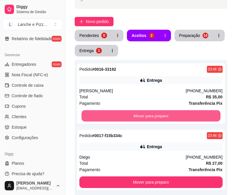
click at [203, 113] on button "Mover para preparo" at bounding box center [150, 116] width 139 height 11
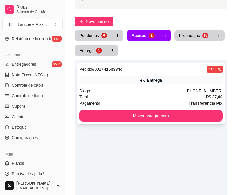
click at [117, 85] on div "Pedido # 0017-f15b334c 23:46 Entrega Diego [PHONE_NUMBER] Total R$ 27,00 Pagame…" at bounding box center [151, 94] width 148 height 61
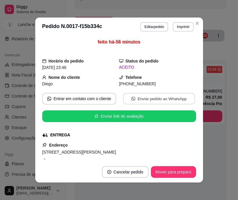
click at [158, 100] on button "Enviar pedido ao WhatsApp" at bounding box center [159, 98] width 72 height 11
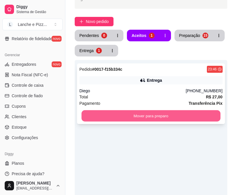
click at [203, 116] on button "Mover para preparo" at bounding box center [150, 116] width 139 height 11
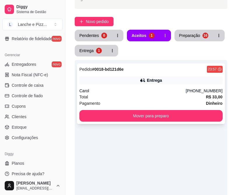
click at [111, 85] on div "Pedido # 0018-bd121d6e 23:57 Entrega Carol [PHONE_NUMBER] Total R$ 33,00 Pagame…" at bounding box center [151, 94] width 148 height 61
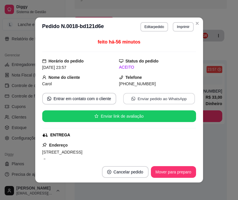
click at [151, 100] on button "Enviar pedido ao WhatsApp" at bounding box center [159, 98] width 72 height 11
click at [199, 115] on div "**********" at bounding box center [119, 100] width 238 height 200
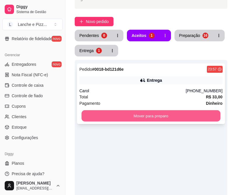
click at [85, 115] on button "Mover para preparo" at bounding box center [150, 116] width 139 height 11
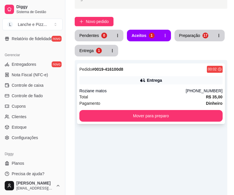
click at [94, 97] on div "Total R$ 35,00" at bounding box center [150, 97] width 143 height 6
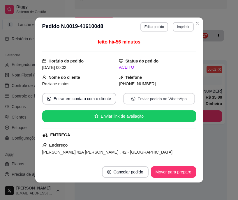
click at [138, 96] on button "Enviar pedido ao WhatsApp" at bounding box center [159, 98] width 72 height 11
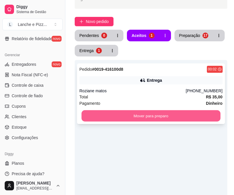
click at [170, 114] on button "Mover para preparo" at bounding box center [150, 116] width 139 height 11
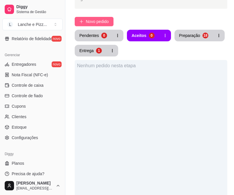
click at [86, 17] on button "Novo pedido" at bounding box center [94, 21] width 39 height 9
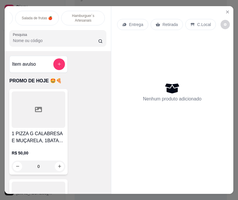
scroll to position [0, 592]
click at [74, 20] on div "Sobremesas 🍨" at bounding box center [84, 18] width 44 height 15
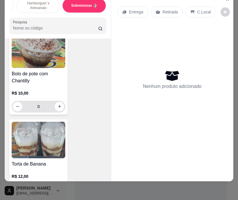
scroll to position [6998, 0]
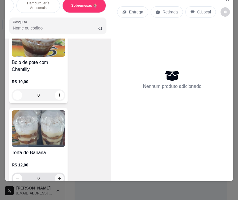
click at [57, 176] on icon "increase-product-quantity" at bounding box center [59, 178] width 4 height 4
type input "1"
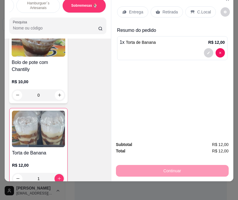
click at [129, 9] on p "Entrega" at bounding box center [136, 12] width 14 height 6
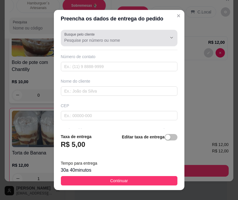
click at [102, 42] on input "Busque pelo cliente" at bounding box center [110, 40] width 93 height 6
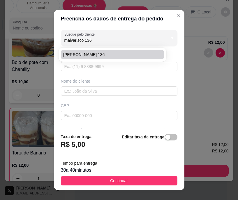
click at [95, 52] on span "[PERSON_NAME] 136" at bounding box center [109, 55] width 93 height 6
type input "[PERSON_NAME] 136"
type input "9293127035"
type input "[PERSON_NAME] 136"
type input "malvarisco"
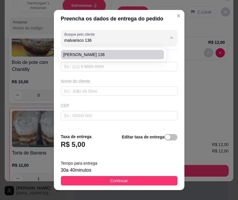
type input "136"
type input "[PERSON_NAME]"
type input "manaus"
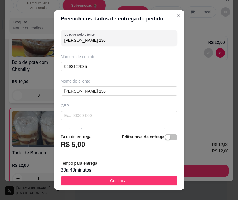
scroll to position [95, 0]
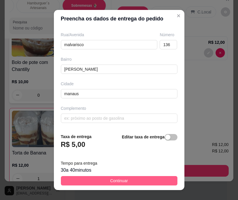
type input "[PERSON_NAME] 136"
click at [85, 181] on button "Continuar" at bounding box center [119, 180] width 117 height 9
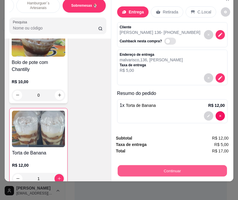
click at [151, 165] on button "Continuar" at bounding box center [172, 170] width 109 height 11
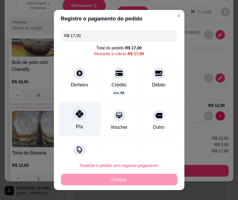
click at [85, 116] on div "Pix" at bounding box center [79, 119] width 41 height 34
type input "R$ 0,00"
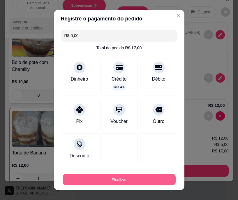
click at [99, 180] on button "Finalizar" at bounding box center [119, 179] width 113 height 11
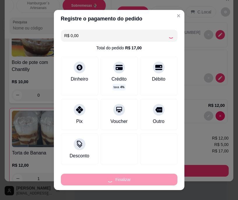
type input "0"
type input "-R$ 17,00"
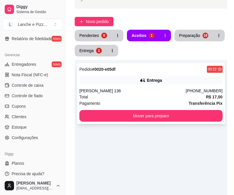
click at [113, 100] on div "Pagamento Transferência Pix" at bounding box center [150, 103] width 143 height 6
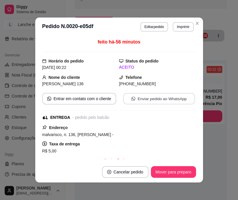
click at [126, 98] on button "Enviar pedido ao WhatsApp" at bounding box center [159, 98] width 72 height 11
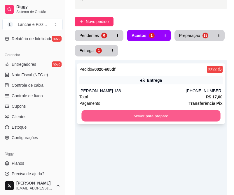
click at [103, 120] on button "Mover para preparo" at bounding box center [150, 116] width 139 height 11
click at [96, 112] on button "Mover para preparo" at bounding box center [150, 116] width 139 height 11
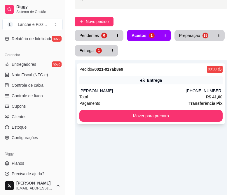
click at [86, 93] on div "[PERSON_NAME]" at bounding box center [132, 91] width 106 height 6
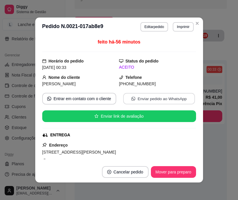
click at [123, 99] on button "Enviar pedido ao WhatsApp" at bounding box center [159, 98] width 72 height 11
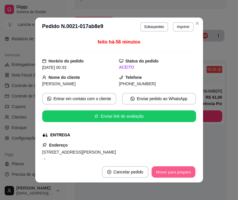
click at [163, 174] on button "Mover para preparo" at bounding box center [174, 171] width 44 height 11
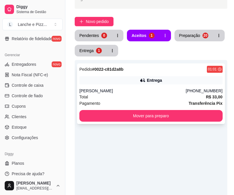
click at [114, 86] on div "Pedido # 0022-c81d2a8b 01:01 Entrega [PERSON_NAME] [PHONE_NUMBER] Total R$ 33,0…" at bounding box center [151, 94] width 148 height 61
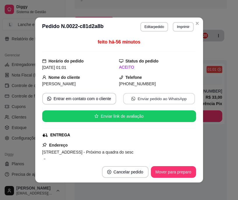
click at [131, 97] on button "Enviar pedido ao WhatsApp" at bounding box center [159, 98] width 72 height 11
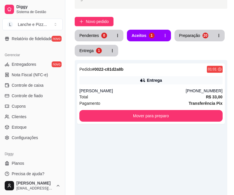
click at [105, 146] on div "Pedido # 0022-c81d2a8b 01:01 Entrega [PERSON_NAME] [PHONE_NUMBER] Total R$ 33,0…" at bounding box center [151, 157] width 153 height 195
click at [130, 91] on div "[PERSON_NAME]" at bounding box center [132, 91] width 106 height 6
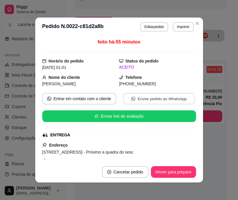
click at [132, 98] on icon "whats-app" at bounding box center [134, 99] width 4 height 4
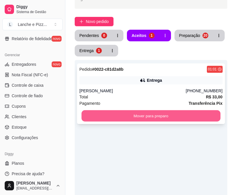
click at [176, 118] on button "Mover para preparo" at bounding box center [150, 116] width 139 height 11
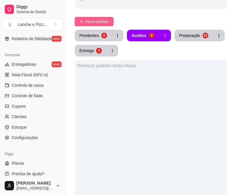
click at [86, 22] on span "Novo pedido" at bounding box center [97, 21] width 23 height 6
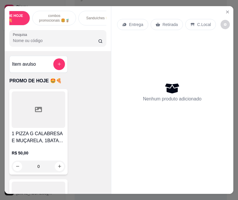
scroll to position [0, 23]
click at [86, 16] on p "Sanduíches 🍔🍔" at bounding box center [100, 18] width 28 height 5
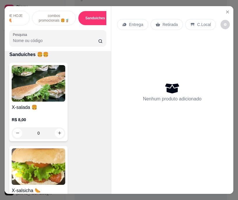
scroll to position [15, 0]
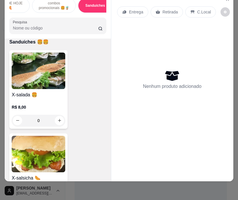
click at [38, 124] on input "0" at bounding box center [38, 121] width 33 height 12
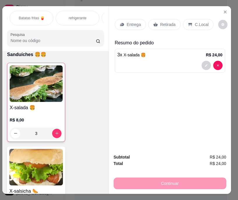
scroll to position [0, 408]
type input "3"
click at [28, 13] on div "Batatas fritas 🍟" at bounding box center [36, 18] width 44 height 15
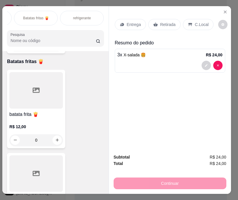
scroll to position [15, 4]
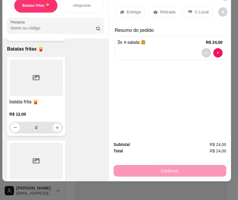
click at [55, 125] on icon "increase-product-quantity" at bounding box center [57, 127] width 4 height 4
type input "1"
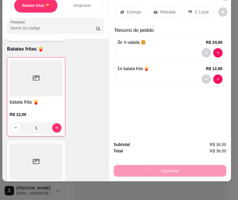
click at [128, 9] on p "Entrega" at bounding box center [134, 12] width 14 height 6
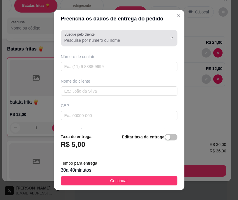
click at [110, 37] on div at bounding box center [119, 38] width 110 height 12
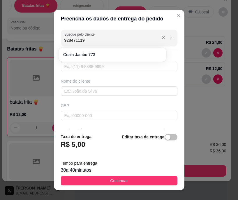
type input "9284711197"
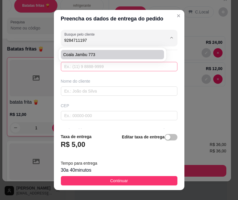
click at [90, 66] on input "text" at bounding box center [119, 66] width 117 height 9
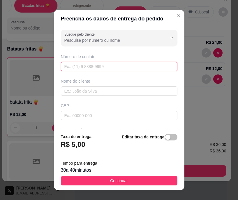
click at [77, 66] on input "text" at bounding box center [119, 66] width 117 height 9
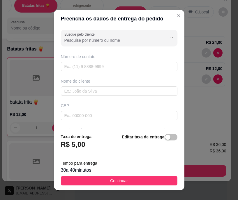
click at [103, 61] on div "Número de contato" at bounding box center [119, 62] width 117 height 17
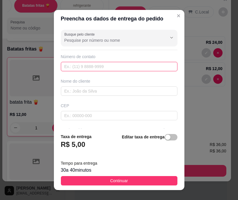
click at [101, 64] on input "text" at bounding box center [119, 66] width 117 height 9
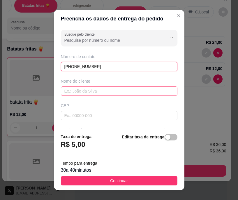
type input "[PHONE_NUMBER]"
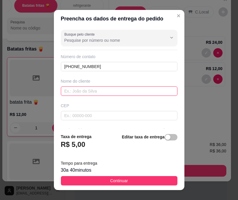
click at [91, 90] on input "text" at bounding box center [119, 90] width 117 height 9
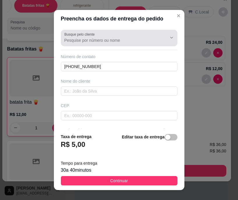
click at [106, 44] on div at bounding box center [119, 38] width 110 height 12
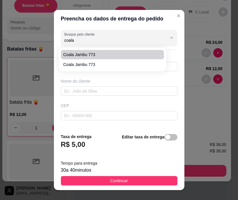
click at [113, 57] on span "coala jambu 773" at bounding box center [109, 55] width 93 height 6
type input "coala jambu 773"
type input "9284711197"
type input "coala jambu 773"
type input "jambu"
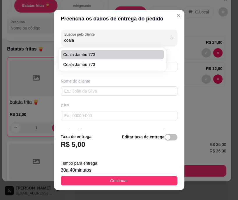
type input "773"
type input "[PERSON_NAME]"
type input "manaus"
type input "casa rosa"
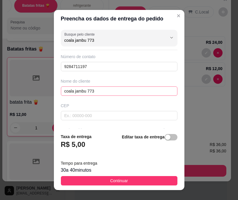
type input "coala jambu 773"
click at [109, 90] on input "coala jambu 773" at bounding box center [119, 90] width 117 height 9
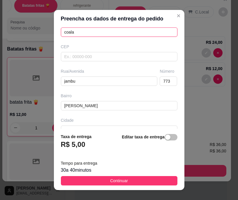
scroll to position [60, 0]
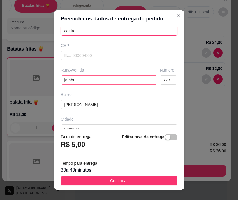
type input "coala"
click at [109, 81] on input "jambu" at bounding box center [109, 79] width 97 height 9
type input "j"
type input "melhoral"
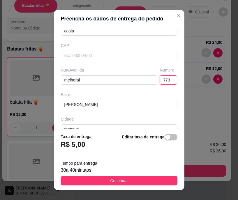
click at [160, 81] on input "773" at bounding box center [168, 79] width 17 height 9
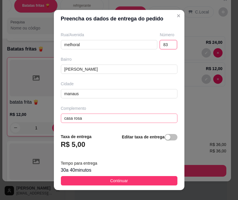
type input "83"
click at [107, 122] on input "casa rosa" at bounding box center [119, 117] width 117 height 9
type input "c"
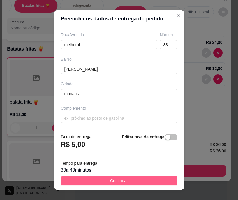
click at [101, 181] on button "Continuar" at bounding box center [119, 180] width 117 height 9
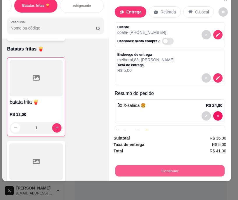
click at [157, 168] on button "Continuar" at bounding box center [169, 170] width 109 height 11
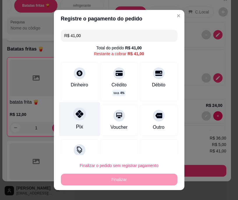
click at [76, 120] on div at bounding box center [79, 114] width 13 height 13
type input "R$ 0,00"
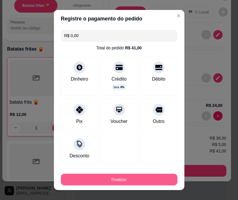
click at [113, 179] on button "Finalizar" at bounding box center [119, 180] width 117 height 12
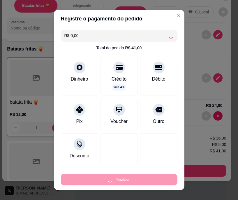
type input "0"
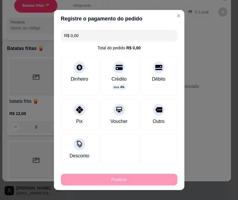
type input "-R$ 41,00"
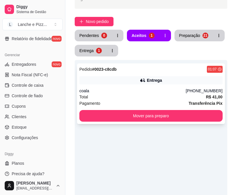
click at [102, 94] on div "Total R$ 41,00" at bounding box center [150, 97] width 143 height 6
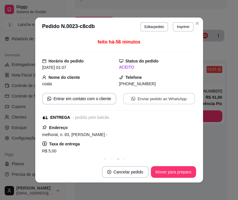
click at [140, 99] on button "Enviar pedido ao WhatsApp" at bounding box center [159, 98] width 72 height 11
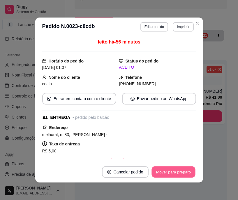
click at [180, 166] on button "Mover para preparo" at bounding box center [174, 171] width 44 height 11
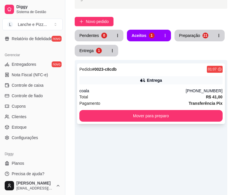
click at [101, 123] on div "Pedido # 0023-c8cdb 01:07 Entrega coala [PHONE_NUMBER] Total R$ 41,00 Pagamento…" at bounding box center [151, 94] width 148 height 61
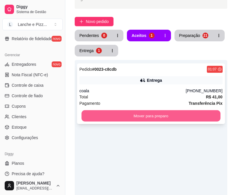
click at [207, 118] on button "Mover para preparo" at bounding box center [150, 116] width 139 height 11
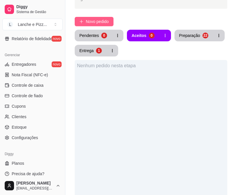
click at [94, 22] on span "Novo pedido" at bounding box center [97, 21] width 23 height 6
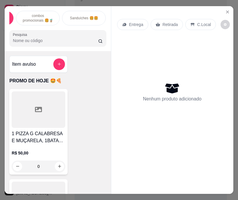
scroll to position [0, 41]
click at [82, 22] on div "Sanduíches 🍔🍔" at bounding box center [83, 18] width 44 height 15
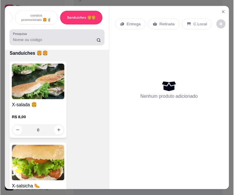
scroll to position [15, 0]
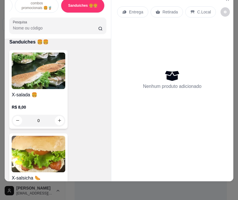
click at [44, 120] on input "0" at bounding box center [38, 121] width 33 height 12
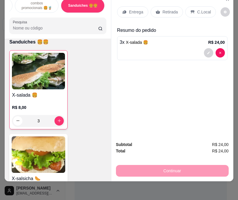
type input "3"
click at [163, 9] on p "Retirada" at bounding box center [170, 12] width 15 height 6
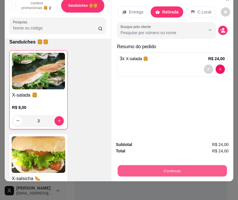
click at [137, 169] on button "Continuar" at bounding box center [172, 170] width 109 height 11
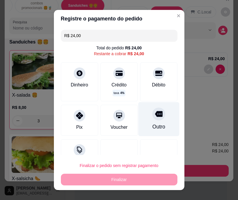
click at [152, 124] on div "Outro" at bounding box center [158, 127] width 13 height 8
type input "R$ 0,00"
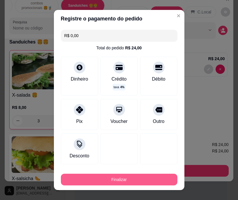
click at [120, 177] on button "Finalizar" at bounding box center [119, 180] width 117 height 12
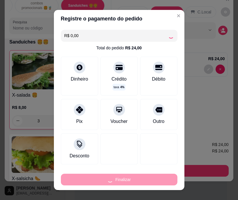
type input "0"
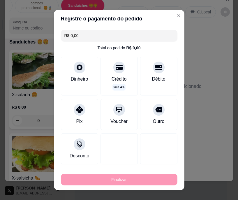
type input "-R$ 24,00"
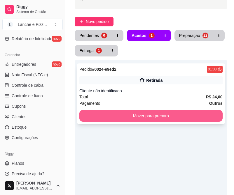
click at [121, 114] on button "Mover para preparo" at bounding box center [150, 116] width 143 height 12
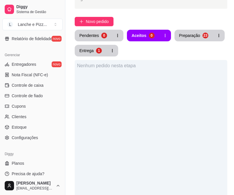
click at [59, 72] on div "Gerenciar Entregadores novo Nota Fiscal (NFC-e) Controle de caixa Controle de f…" at bounding box center [32, 96] width 65 height 97
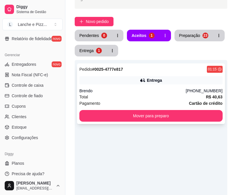
click at [154, 91] on div "Brendo" at bounding box center [132, 91] width 106 height 6
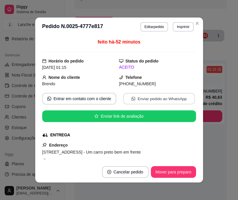
click at [147, 100] on button "Enviar pedido ao WhatsApp" at bounding box center [159, 98] width 72 height 11
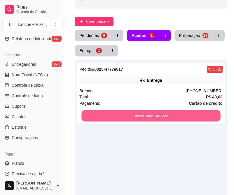
click at [207, 116] on button "Mover para preparo" at bounding box center [150, 116] width 139 height 11
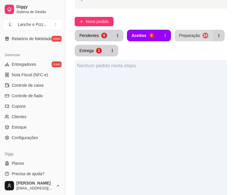
click at [194, 35] on div "Preparação" at bounding box center [189, 36] width 21 height 6
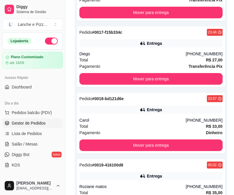
click at [45, 41] on button "button" at bounding box center [51, 41] width 13 height 7
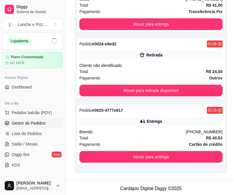
scroll to position [1664, 0]
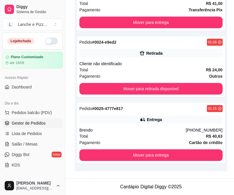
click at [154, 136] on div "Total R$ 40,63" at bounding box center [150, 136] width 143 height 6
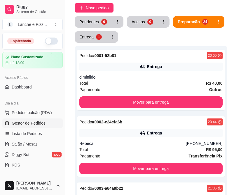
scroll to position [191, 0]
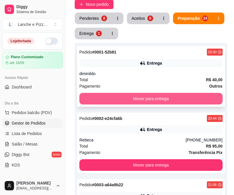
click at [181, 98] on button "Mover para entrega" at bounding box center [150, 99] width 143 height 12
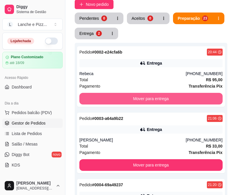
click at [181, 98] on button "Mover para entrega" at bounding box center [150, 99] width 143 height 12
click at [181, 98] on button "Mover para entrega" at bounding box center [150, 98] width 139 height 11
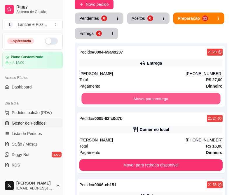
click at [181, 98] on button "Mover para entrega" at bounding box center [150, 98] width 139 height 11
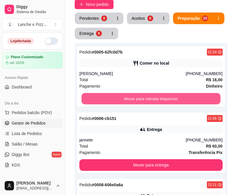
click at [181, 98] on button "Mover para retirada disponível" at bounding box center [150, 98] width 139 height 11
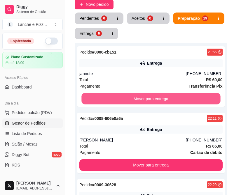
click at [181, 98] on button "Mover para entrega" at bounding box center [150, 98] width 139 height 11
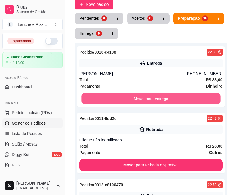
click at [181, 98] on button "Mover para entrega" at bounding box center [150, 98] width 139 height 11
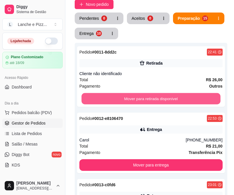
click at [181, 98] on button "Mover para retirada disponível" at bounding box center [150, 98] width 139 height 11
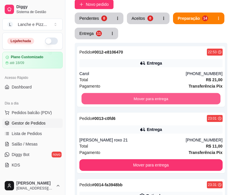
click at [181, 98] on button "Mover para entrega" at bounding box center [150, 98] width 139 height 11
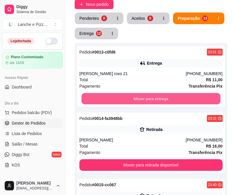
click at [181, 98] on button "Mover para entrega" at bounding box center [150, 98] width 139 height 11
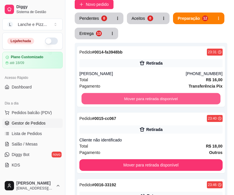
click at [181, 98] on button "Mover para retirada disponível" at bounding box center [150, 98] width 139 height 11
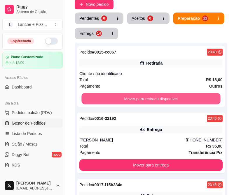
click at [181, 98] on button "Mover para retirada disponível" at bounding box center [150, 98] width 139 height 11
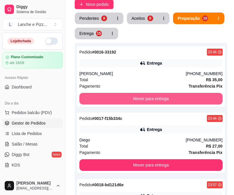
click at [181, 98] on button "Mover para entrega" at bounding box center [150, 99] width 143 height 12
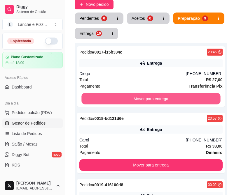
click at [181, 98] on button "Mover para entrega" at bounding box center [150, 98] width 139 height 11
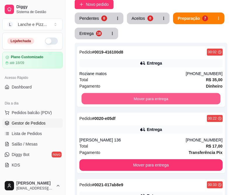
click at [181, 98] on button "Mover para entrega" at bounding box center [150, 98] width 139 height 11
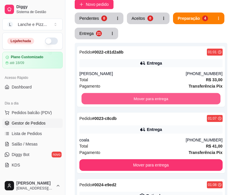
click at [181, 98] on button "Mover para entrega" at bounding box center [150, 98] width 139 height 11
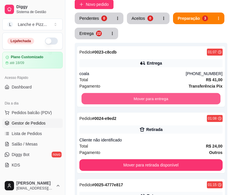
click at [181, 98] on button "Mover para entrega" at bounding box center [150, 98] width 139 height 11
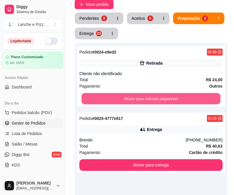
click at [181, 98] on button "Mover para retirada disponível" at bounding box center [150, 98] width 139 height 11
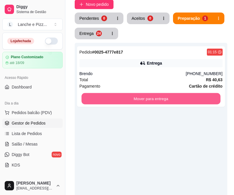
click at [181, 98] on button "Mover para entrega" at bounding box center [150, 98] width 139 height 11
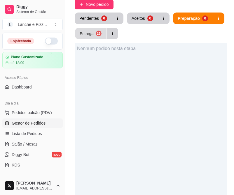
click at [103, 34] on button "Entrega 25" at bounding box center [90, 33] width 31 height 11
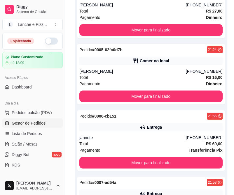
scroll to position [460, 0]
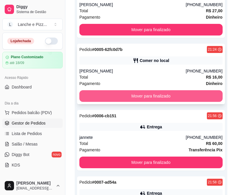
click at [158, 95] on button "Mover para finalizado" at bounding box center [150, 96] width 143 height 12
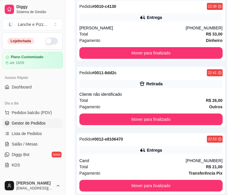
scroll to position [770, 0]
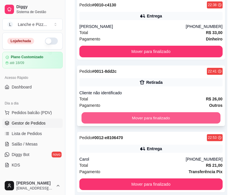
click at [150, 115] on button "Mover para finalizado" at bounding box center [150, 118] width 139 height 11
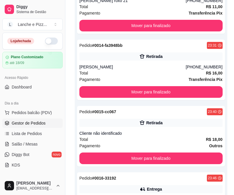
scroll to position [930, 0]
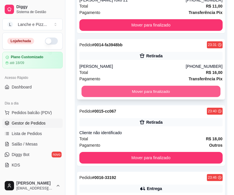
click at [137, 95] on button "Mover para finalizado" at bounding box center [150, 91] width 139 height 11
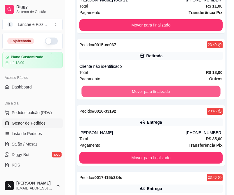
click at [137, 95] on button "Mover para finalizado" at bounding box center [150, 91] width 139 height 11
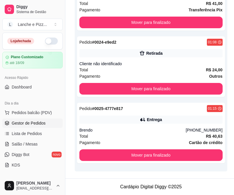
scroll to position [1464, 0]
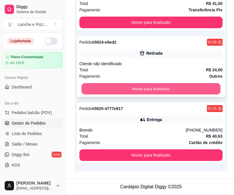
click at [136, 90] on button "Mover para finalizado" at bounding box center [150, 88] width 139 height 11
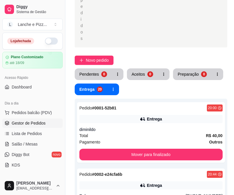
scroll to position [130, 0]
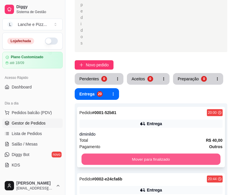
click at [101, 159] on button "Mover para finalizado" at bounding box center [150, 159] width 139 height 11
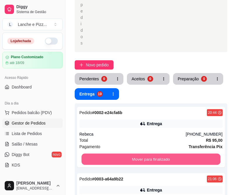
click at [101, 159] on button "Mover para finalizado" at bounding box center [150, 159] width 139 height 11
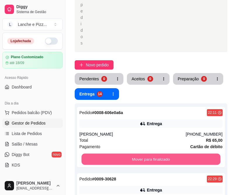
click at [101, 159] on button "Mover para finalizado" at bounding box center [150, 159] width 139 height 11
click at [101, 159] on button "Mover para finalizado" at bounding box center [150, 160] width 143 height 12
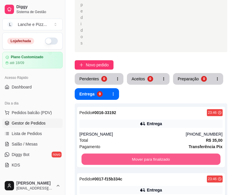
click at [101, 159] on button "Mover para finalizado" at bounding box center [150, 159] width 139 height 11
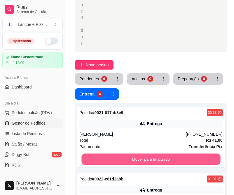
click at [101, 159] on button "Mover para finalizado" at bounding box center [150, 159] width 139 height 11
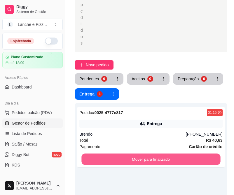
click at [101, 159] on button "Mover para finalizado" at bounding box center [150, 159] width 139 height 11
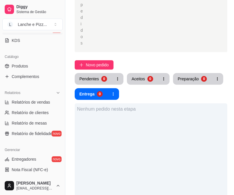
scroll to position [121, 0]
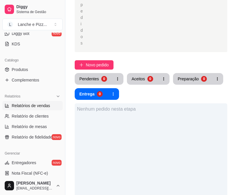
click at [15, 108] on span "Relatórios de vendas" at bounding box center [31, 106] width 38 height 6
select select "ALL"
select select "0"
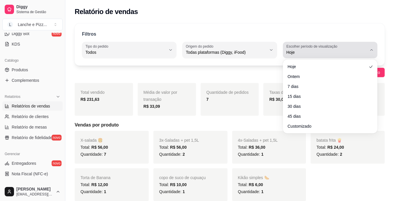
click at [234, 52] on span "Hoje" at bounding box center [326, 52] width 80 height 6
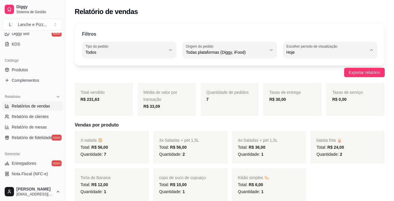
click at [234, 78] on span "Ontem" at bounding box center [327, 76] width 76 height 6
type input "1"
select select "1"
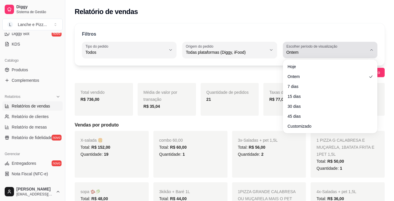
click at [234, 49] on div "Ontem" at bounding box center [326, 50] width 80 height 12
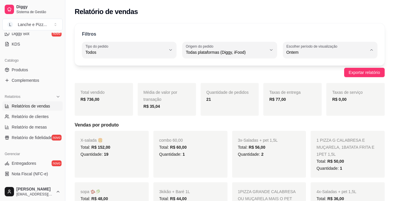
click at [234, 70] on li "Hoje" at bounding box center [330, 66] width 86 height 9
type input "0"
select select "0"
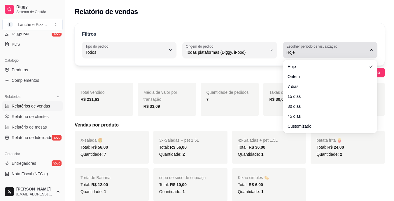
click at [234, 55] on span "Hoje" at bounding box center [326, 52] width 80 height 6
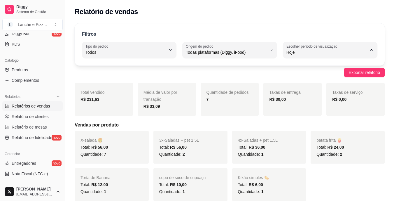
click at [234, 75] on span "Ontem" at bounding box center [327, 76] width 76 height 6
type input "1"
select select "1"
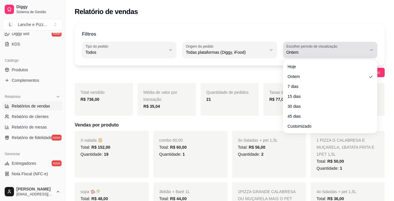
click at [234, 54] on span "Ontem" at bounding box center [326, 52] width 80 height 6
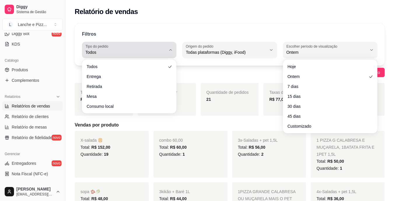
click at [145, 50] on span "Todos" at bounding box center [125, 52] width 80 height 6
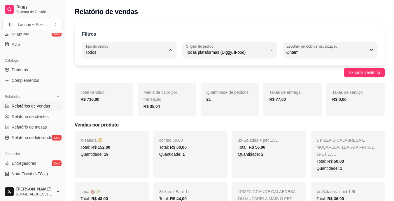
click at [139, 76] on span "Entrega" at bounding box center [126, 76] width 76 height 6
type input "DELIVERY"
select select "DELIVERY"
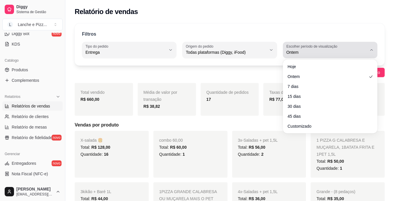
click at [234, 54] on span "Ontem" at bounding box center [326, 52] width 80 height 6
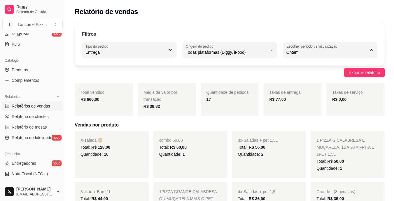
click at [234, 70] on li "Hoje" at bounding box center [330, 66] width 86 height 9
type input "0"
select select "0"
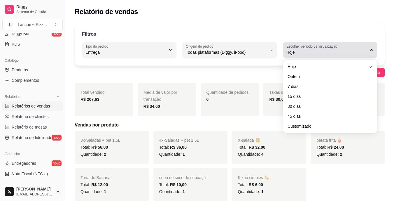
click at [234, 52] on span "Hoje" at bounding box center [326, 52] width 80 height 6
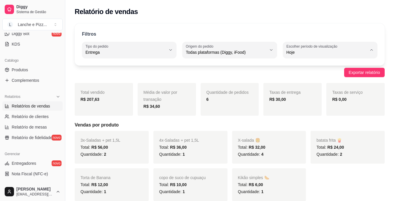
click at [234, 77] on span "Ontem" at bounding box center [327, 76] width 76 height 6
type input "1"
select select "1"
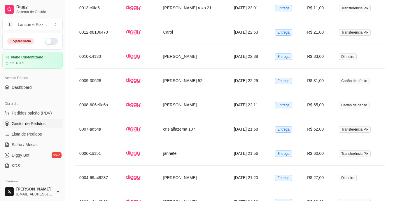
click at [27, 123] on span "Gestor de Pedidos" at bounding box center [29, 123] width 34 height 6
